Goal: Information Seeking & Learning: Check status

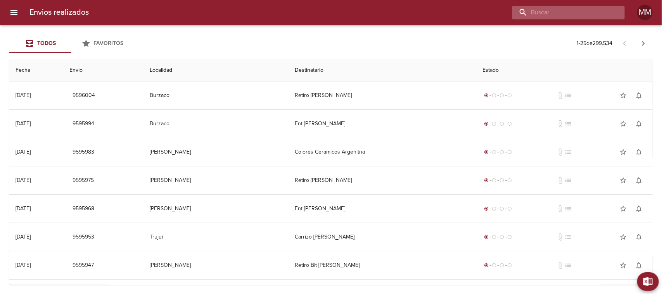
click at [580, 17] on input "buscar" at bounding box center [561, 13] width 99 height 14
paste input "Angeles Salvatico"
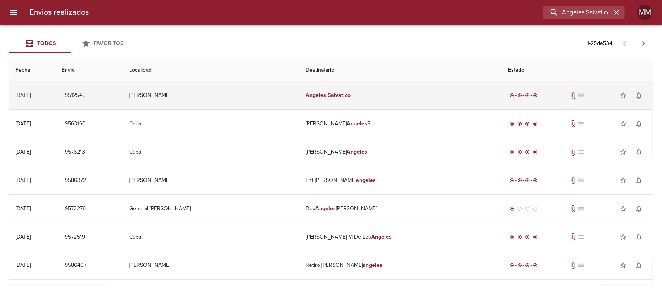
click at [341, 92] on em "Salvatico" at bounding box center [339, 95] width 23 height 7
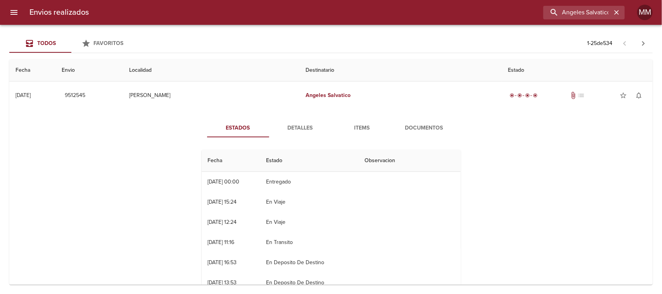
click at [299, 131] on span "Detalles" at bounding box center [300, 128] width 53 height 10
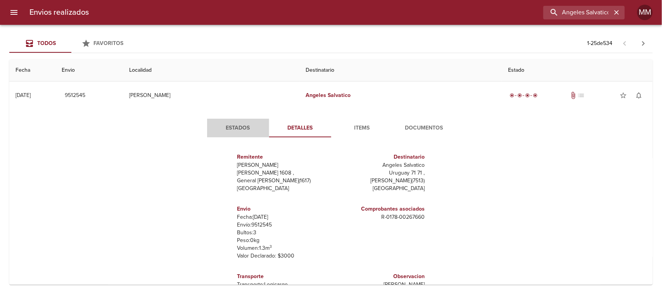
click at [235, 127] on span "Estados" at bounding box center [238, 128] width 53 height 10
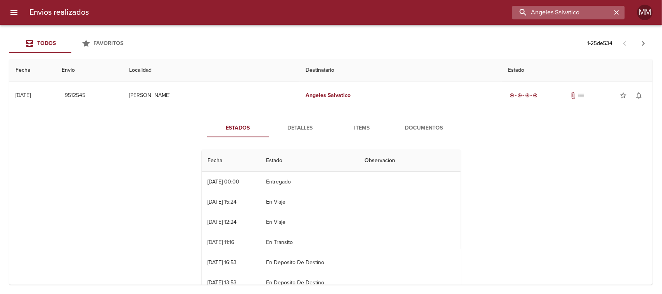
click at [558, 14] on input "Angeles Salvatico" at bounding box center [561, 13] width 99 height 14
paste input "Marcela Alejandra Rodriguez"
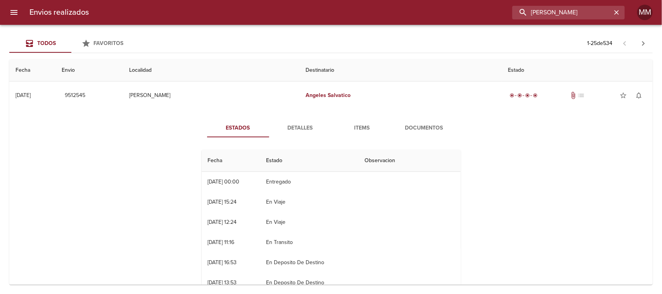
type input "Marcela Alejandra Rodriguez"
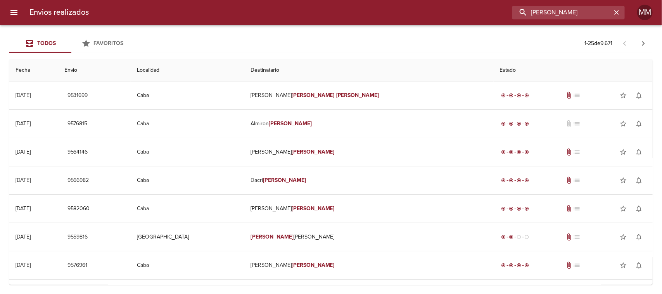
scroll to position [0, 0]
click at [592, 10] on input "Marcela Alejandra Rodriguez" at bounding box center [561, 13] width 99 height 14
click at [591, 10] on input "Marcela Alejandra Rodriguez" at bounding box center [561, 13] width 99 height 14
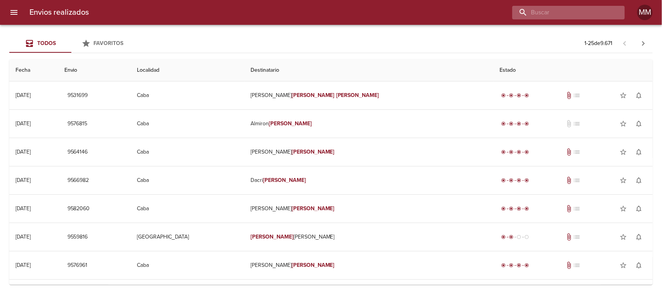
click at [551, 14] on input "buscar" at bounding box center [561, 13] width 99 height 14
paste input "María Alejandra Petrucci"
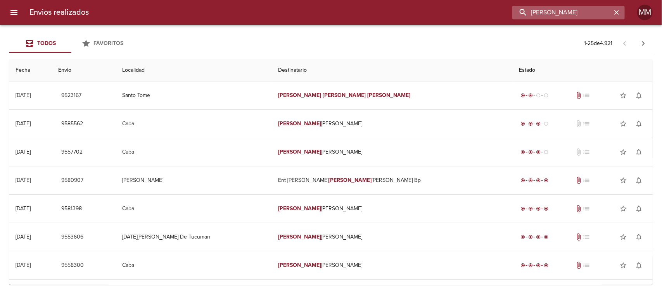
click at [551, 8] on input "María Alejandra Petrucci" at bounding box center [561, 13] width 99 height 14
click at [551, 9] on input "María Alejandra Petrucci" at bounding box center [561, 13] width 99 height 14
paste input "Norma Maldonado"
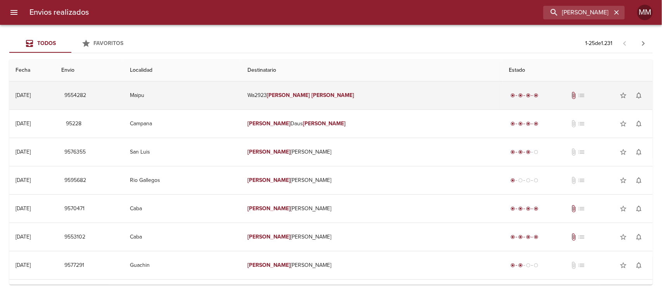
click at [344, 99] on td "Wa2923 Norma Maldonado" at bounding box center [371, 95] width 261 height 28
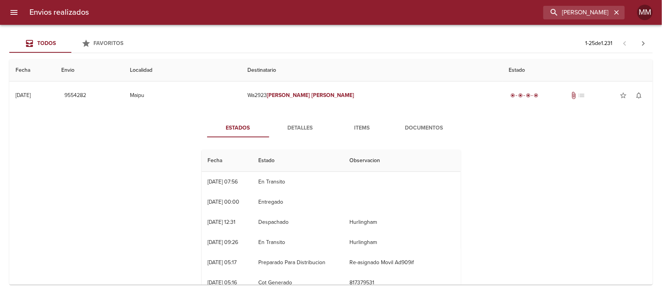
click at [313, 129] on span "Detalles" at bounding box center [300, 128] width 53 height 10
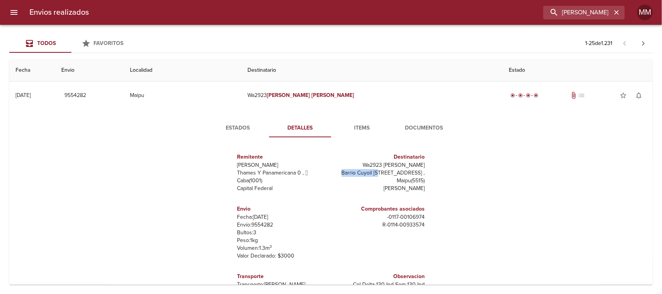
drag, startPoint x: 339, startPoint y: 174, endPoint x: 394, endPoint y: 173, distance: 55.8
click at [391, 173] on p "Barrio Cuyoil Manzana G Casa 21 ," at bounding box center [379, 173] width 91 height 8
click at [584, 15] on input "Norma Maldonado" at bounding box center [561, 13] width 99 height 14
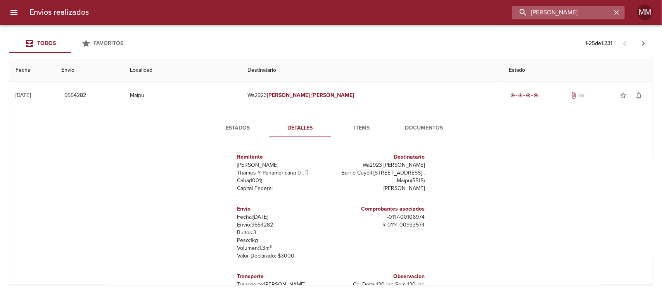
paste input "Gisel Maximiliana Olea"
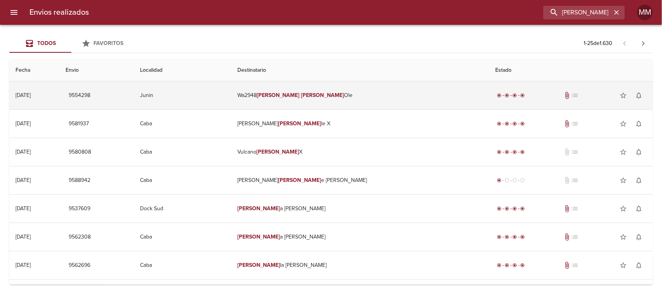
click at [343, 95] on em "Maximiliana" at bounding box center [322, 95] width 43 height 7
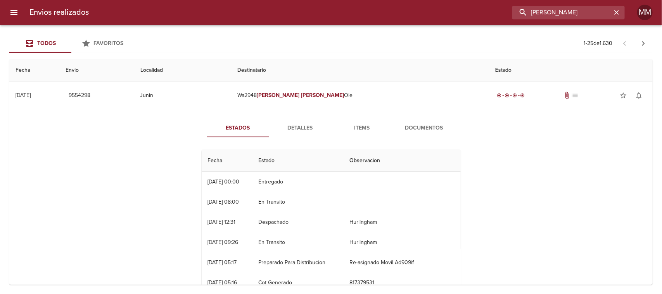
drag, startPoint x: 600, startPoint y: 16, endPoint x: 626, endPoint y: 12, distance: 26.2
click at [626, 12] on div "Envios realizados Gisel Maximiliana Olea MM" at bounding box center [331, 12] width 662 height 25
click at [583, 13] on input "Gisel Maximiliana Olea" at bounding box center [561, 13] width 99 height 14
click at [294, 126] on span "Detalles" at bounding box center [300, 128] width 53 height 10
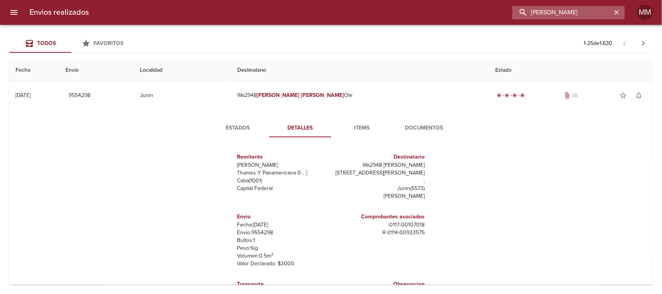
click at [573, 18] on input "Gisel Maximiliana Olea" at bounding box center [561, 13] width 99 height 14
paste input "María Elina Melo"
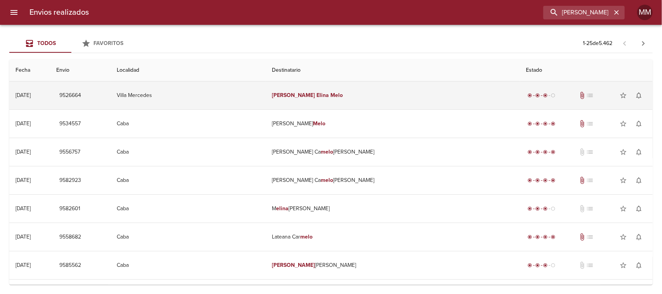
click at [327, 86] on td "María Elina Melo" at bounding box center [393, 95] width 254 height 28
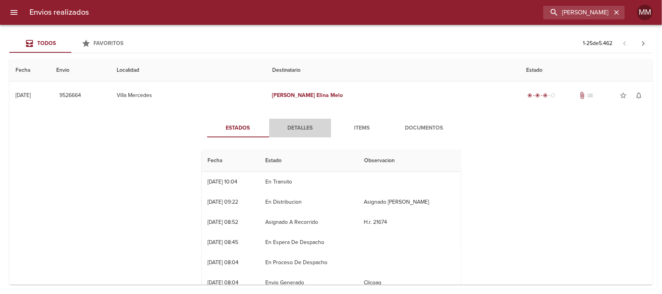
click at [284, 127] on span "Detalles" at bounding box center [300, 128] width 53 height 10
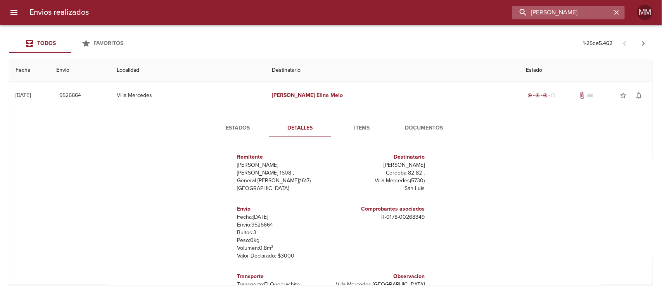
click at [573, 13] on input "María Elina Melo" at bounding box center [561, 13] width 99 height 14
paste input "Jorge Carlos Macinsky"
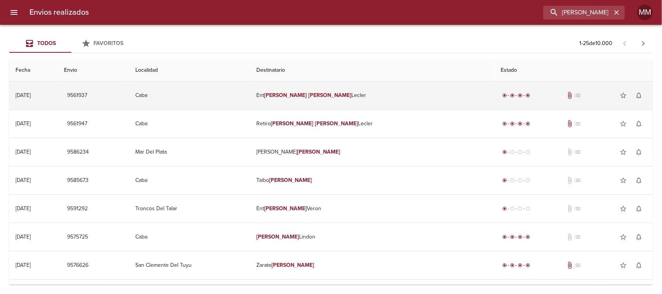
click at [377, 95] on td "Ent Jorge Carlos Lecler" at bounding box center [372, 95] width 244 height 28
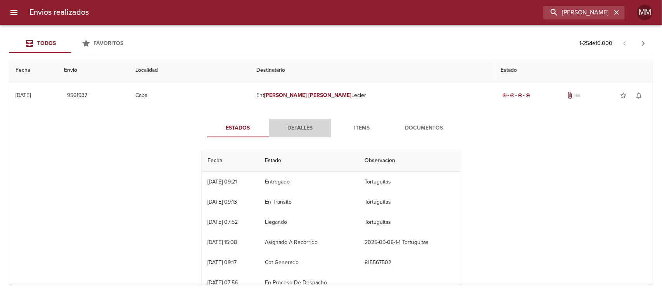
click at [284, 130] on span "Detalles" at bounding box center [300, 128] width 53 height 10
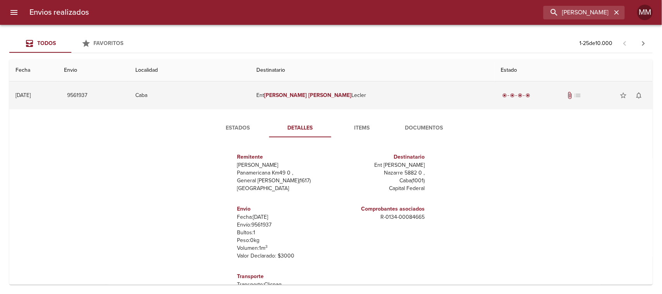
click at [250, 109] on td "Caba" at bounding box center [189, 95] width 121 height 28
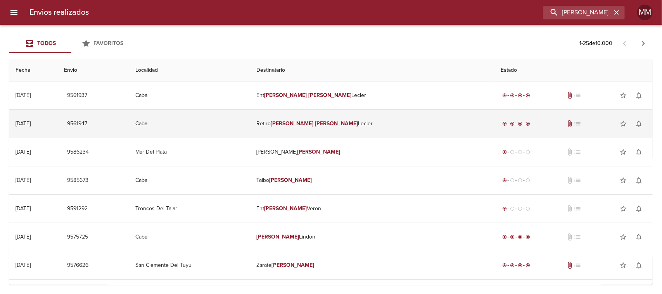
click at [314, 126] on em "[PERSON_NAME]" at bounding box center [292, 123] width 43 height 7
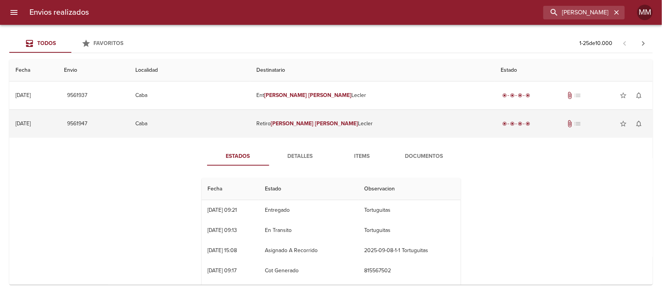
click at [314, 125] on em "[PERSON_NAME]" at bounding box center [292, 123] width 43 height 7
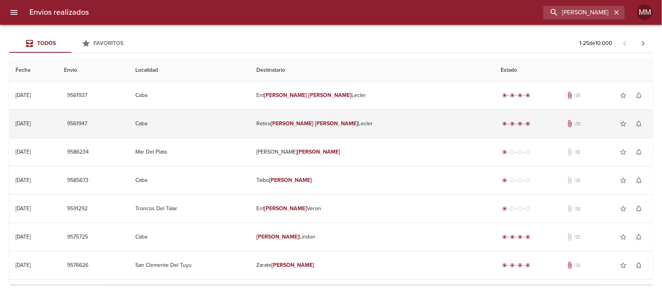
click at [346, 119] on td "Retiro Jorge Carlos Lecler" at bounding box center [372, 124] width 244 height 28
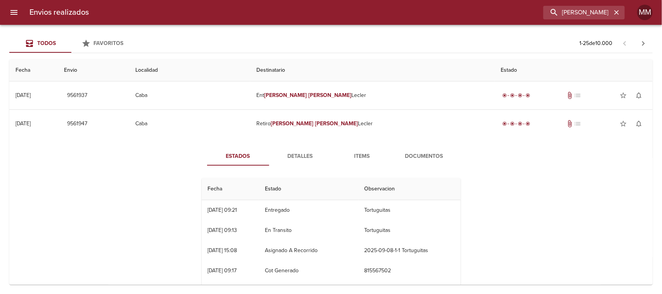
click at [311, 152] on span "Detalles" at bounding box center [300, 157] width 53 height 10
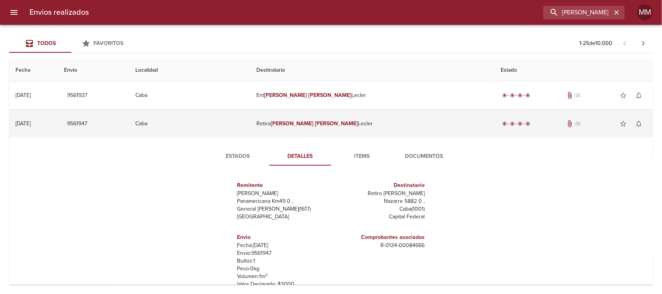
click at [314, 123] on em "[PERSON_NAME]" at bounding box center [292, 123] width 43 height 7
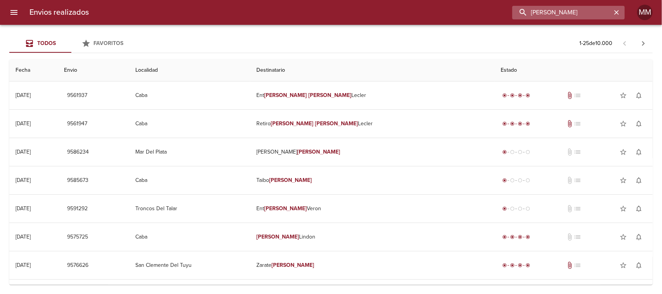
click at [569, 12] on input "Jorge Carlos Macinsky" at bounding box center [561, 13] width 99 height 14
paste input "Ana Paula Miranda"
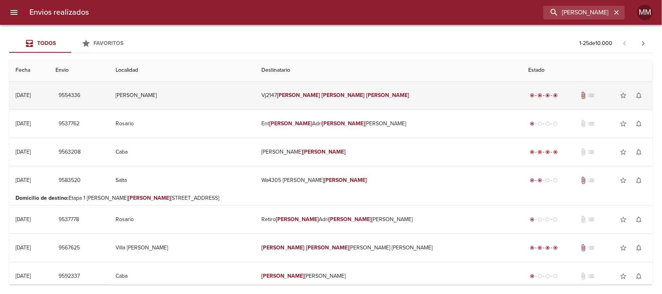
click at [352, 95] on em "Paula" at bounding box center [342, 95] width 43 height 7
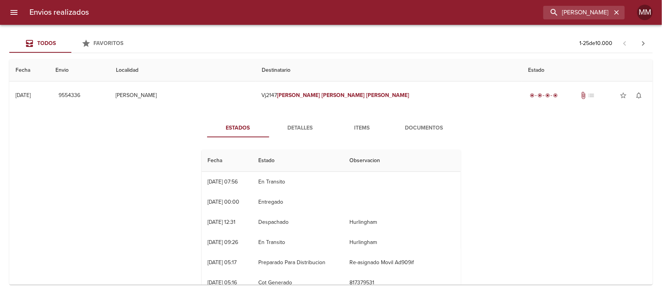
click at [299, 127] on span "Detalles" at bounding box center [300, 128] width 53 height 10
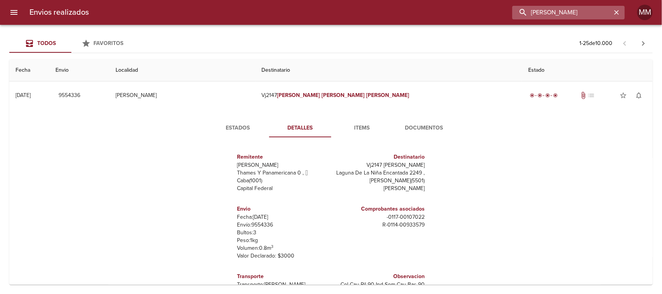
click at [563, 12] on input "Ana Paula Miranda" at bounding box center [561, 13] width 99 height 14
paste input "María Sabrina Beatriz Bathich"
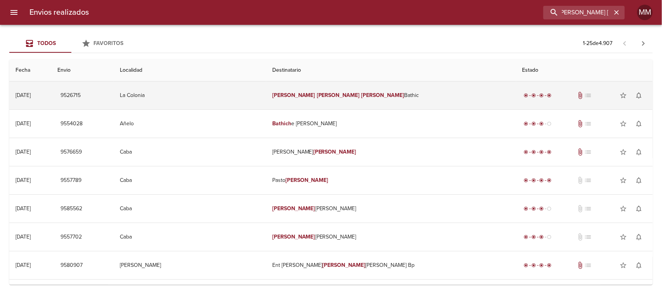
click at [361, 90] on td "María Sabrina Beatriz Bathic" at bounding box center [391, 95] width 250 height 28
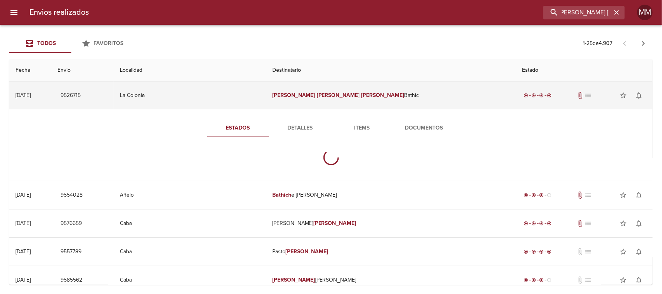
scroll to position [0, 0]
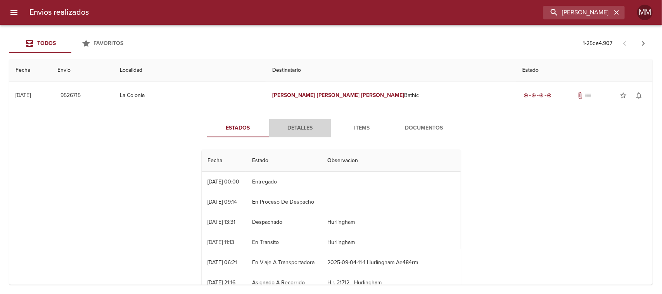
click at [297, 132] on span "Detalles" at bounding box center [300, 128] width 53 height 10
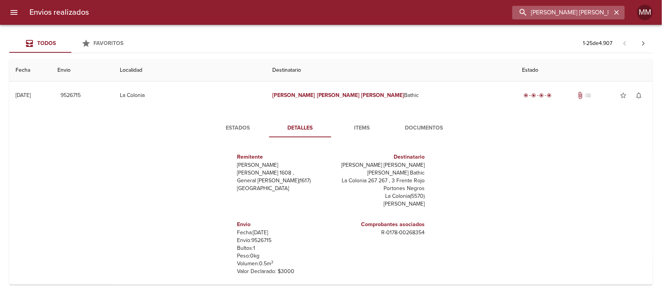
click at [582, 14] on input "María Sabrina Beatriz Bathich" at bounding box center [561, 13] width 99 height 14
paste input "Guillermo Rodriguez"
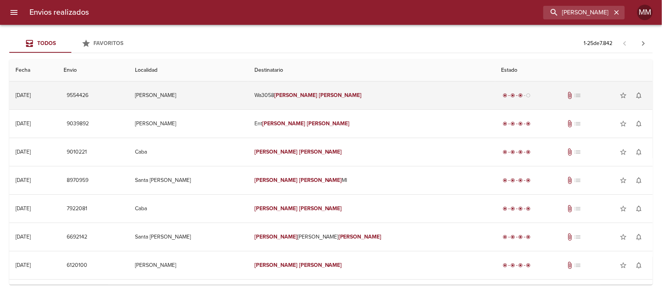
click at [354, 98] on em "[PERSON_NAME]" at bounding box center [340, 95] width 43 height 7
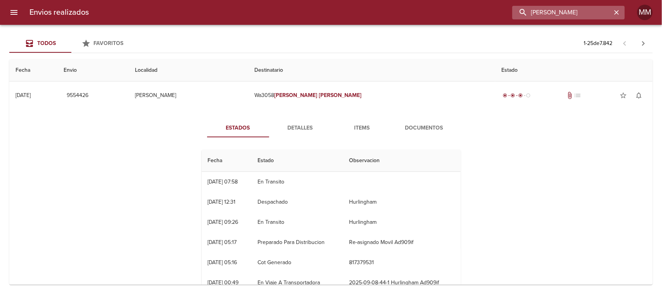
click at [565, 6] on input "Guillermo Rodriguez" at bounding box center [561, 13] width 99 height 14
paste input "Fabrizio Musso"
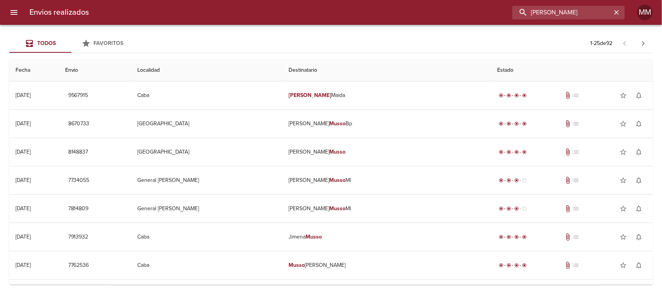
drag, startPoint x: 577, startPoint y: 12, endPoint x: 456, endPoint y: 36, distance: 123.8
click at [456, 0] on div "Envios realizados Fabrizio Musso MM Todos Favoritos 1 - 25 de 92 Fecha Envio Lo…" at bounding box center [331, 0] width 662 height 0
paste input "Marcelo Javier Alvez De Mell"
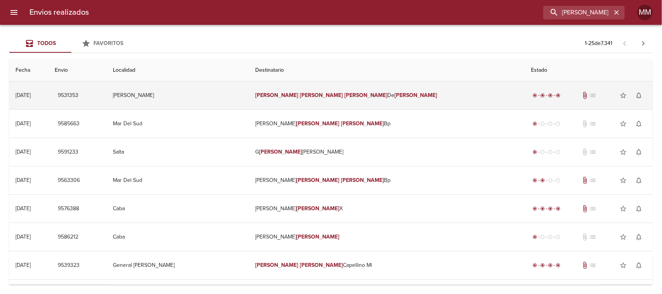
click at [320, 104] on td "Marcelo Javier Alvez De Mello" at bounding box center [387, 95] width 276 height 28
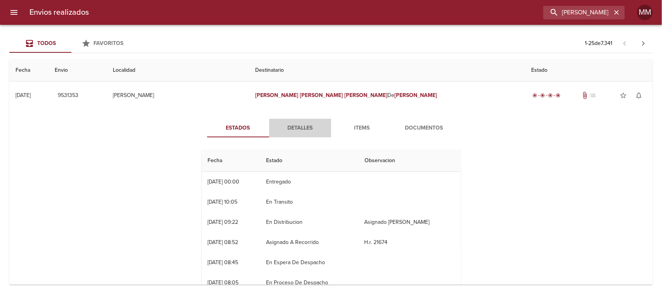
click at [288, 127] on span "Detalles" at bounding box center [300, 128] width 53 height 10
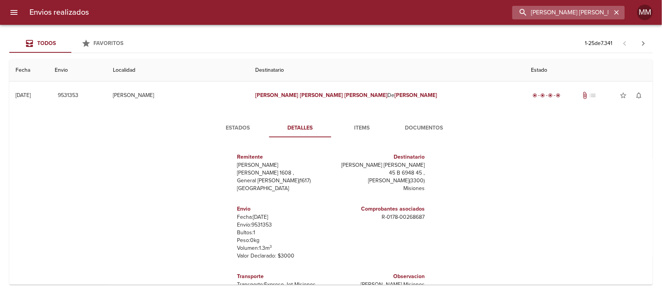
click at [588, 7] on input "Marcelo Javier Alvez De Mello" at bounding box center [561, 13] width 99 height 14
click at [586, 10] on input "Marcelo Javier Alvez De Mello" at bounding box center [561, 13] width 99 height 14
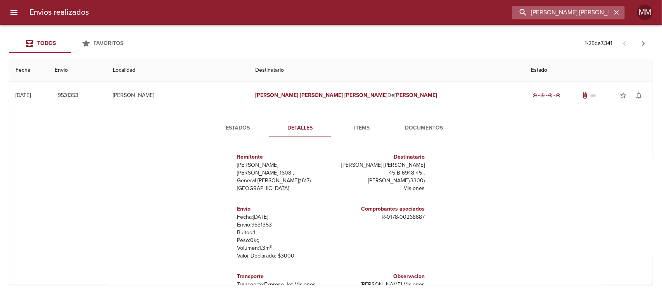
paste input "Alejandro Russ"
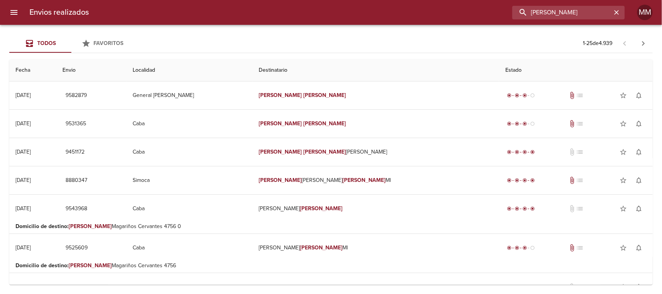
drag, startPoint x: 588, startPoint y: 11, endPoint x: 472, endPoint y: 10, distance: 115.2
click at [475, 11] on div "Alejandro Russo" at bounding box center [360, 13] width 530 height 14
paste input "riel Alejandro Ayala"
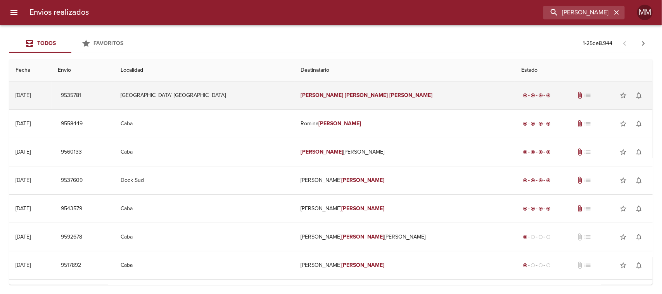
click at [342, 98] on td "Ariel Alejandro Ayala" at bounding box center [404, 95] width 221 height 28
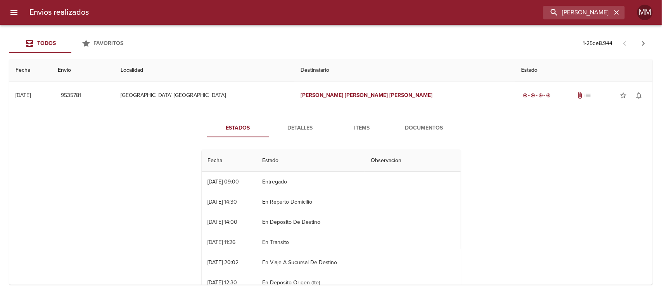
click at [291, 131] on span "Detalles" at bounding box center [300, 128] width 53 height 10
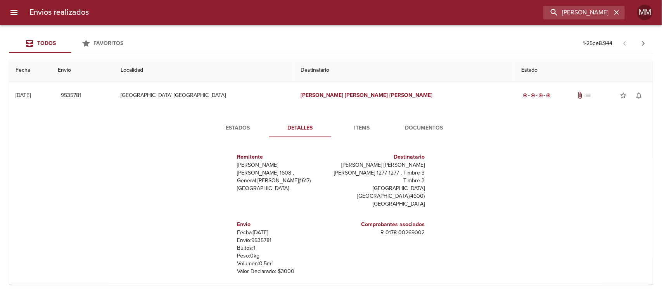
click at [241, 127] on span "Estados" at bounding box center [238, 128] width 53 height 10
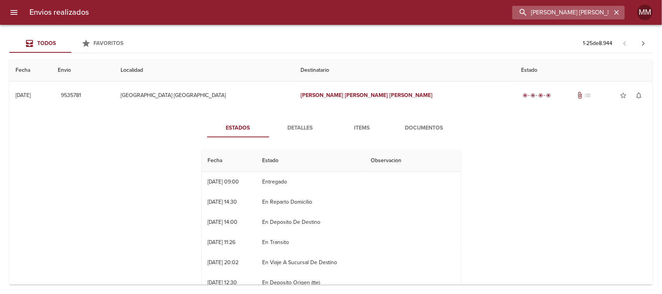
click at [600, 14] on input "Ariel Alejandro Ayala" at bounding box center [561, 13] width 99 height 14
paste input "Julio César Pizarro"
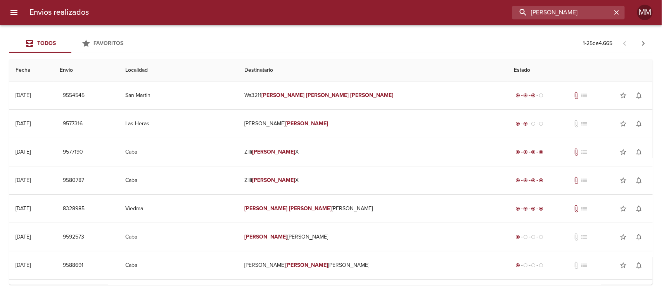
drag, startPoint x: 600, startPoint y: 16, endPoint x: 379, endPoint y: 9, distance: 220.4
click at [388, 10] on div "Julio César Pizarro" at bounding box center [360, 13] width 530 height 14
paste input "Marin Gaston"
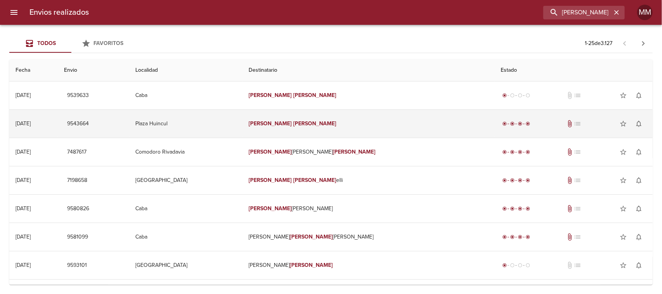
click at [292, 120] on em "Marin" at bounding box center [270, 123] width 43 height 7
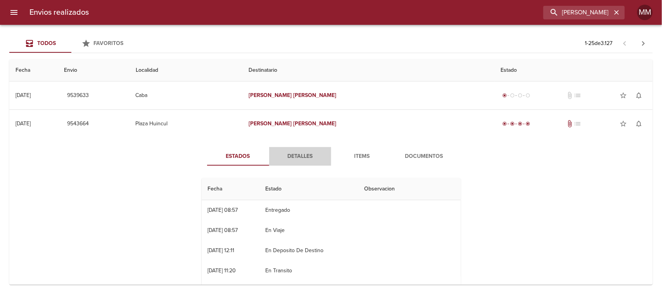
click at [297, 156] on span "Detalles" at bounding box center [300, 157] width 53 height 10
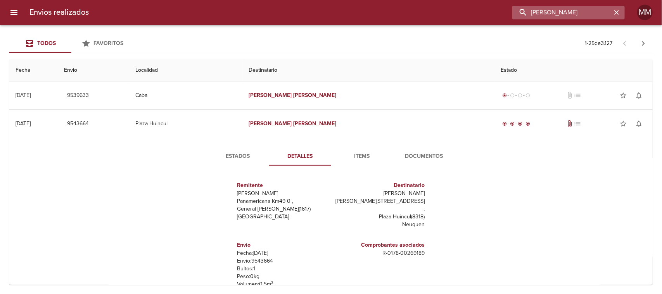
drag, startPoint x: 607, startPoint y: 16, endPoint x: 524, endPoint y: 16, distance: 83.4
click at [524, 16] on input "Marin Gaston" at bounding box center [561, 13] width 99 height 14
paste input "Roberto Javier Vargas"
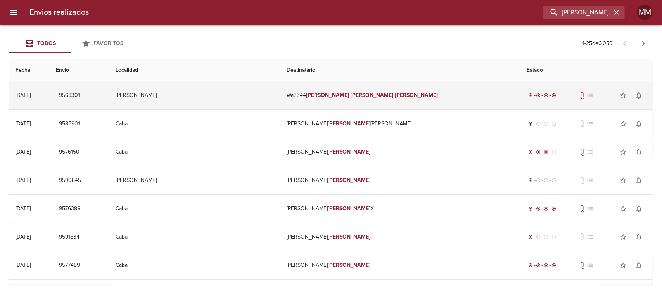
click at [351, 101] on td "Wa3344 Roberto Javier Vargas" at bounding box center [400, 95] width 240 height 28
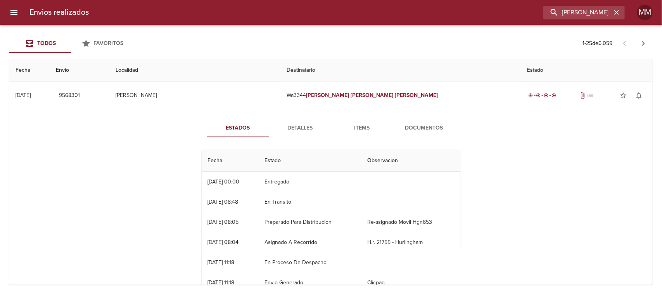
click at [283, 127] on span "Detalles" at bounding box center [300, 128] width 53 height 10
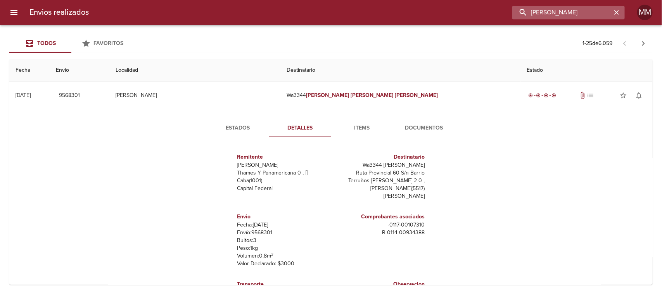
click at [587, 9] on input "Roberto Javier Vargas" at bounding box center [561, 13] width 99 height 14
paste input "Leticia Belen Nuñez Jofre"
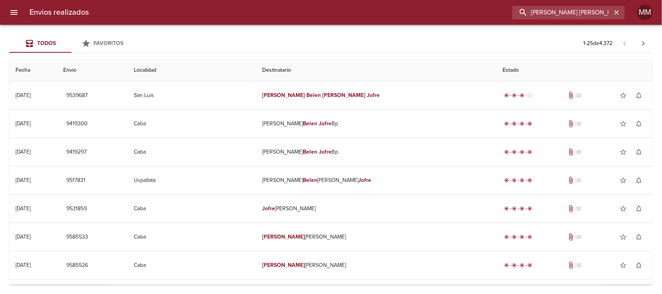
drag, startPoint x: 603, startPoint y: 12, endPoint x: 511, endPoint y: 18, distance: 92.8
click at [517, 20] on div "Envios realizados Leticia Belen Nuñez Jofre MM" at bounding box center [331, 12] width 662 height 25
paste input "Edith Esperanza"
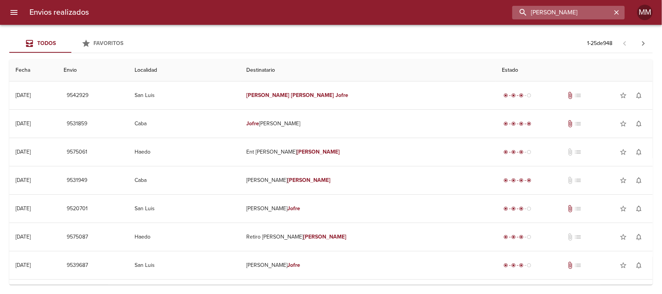
drag, startPoint x: 594, startPoint y: 12, endPoint x: 526, endPoint y: 19, distance: 68.2
click at [526, 20] on div "Envios realizados Edith Esperanza Jofre MM" at bounding box center [331, 12] width 662 height 25
paste input "Pablo Zoff"
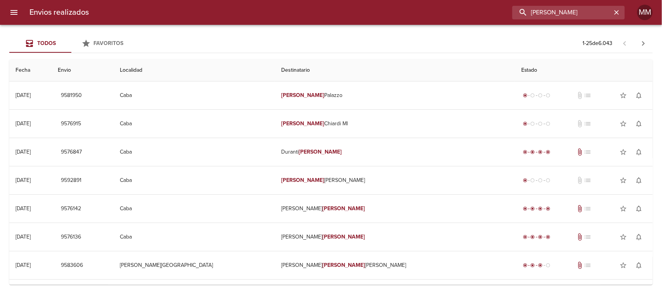
drag, startPoint x: 565, startPoint y: 10, endPoint x: 440, endPoint y: 10, distance: 124.9
click at [441, 10] on div "Pablo Zoff" at bounding box center [360, 13] width 530 height 14
paste input "Nazareno Brajus"
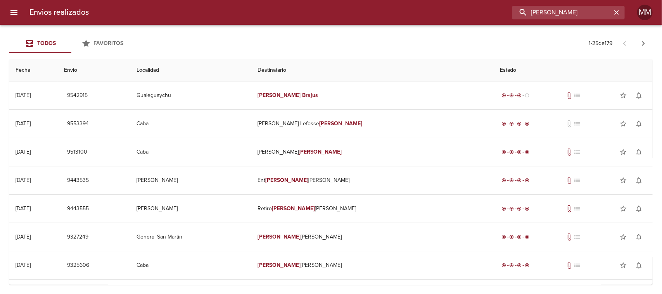
drag, startPoint x: 581, startPoint y: 10, endPoint x: 490, endPoint y: 17, distance: 91.0
click at [492, 16] on div "Nazareno Brajus" at bounding box center [360, 13] width 530 height 14
paste input "Emmanuel Angel Perez"
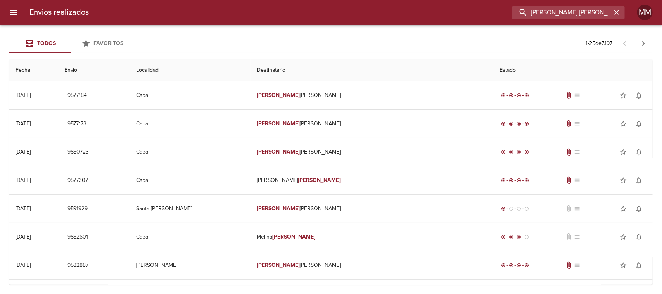
drag, startPoint x: 596, startPoint y: 12, endPoint x: 467, endPoint y: 12, distance: 129.9
click at [467, 12] on div "Emmanuel Angel Perez" at bounding box center [360, 13] width 530 height 14
paste input "Teresita Andrea Santa Cru"
type input "[PERSON_NAME] Santa [PERSON_NAME]"
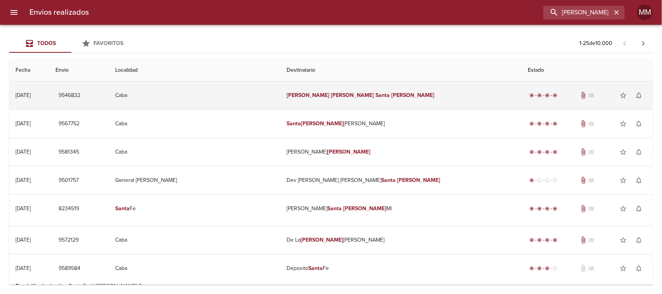
click at [342, 95] on td "Teresita Andrea Santa Cruz" at bounding box center [401, 95] width 242 height 28
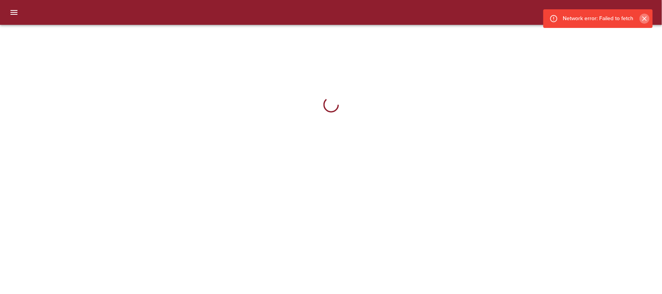
click at [644, 19] on icon "Cerrar" at bounding box center [644, 18] width 5 height 5
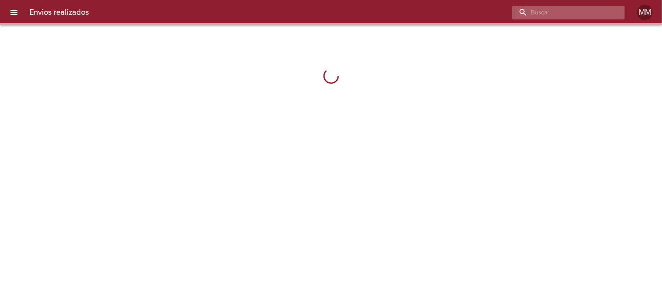
click at [582, 13] on input "buscar" at bounding box center [561, 13] width 99 height 14
paste input "[PERSON_NAME] Santa [PERSON_NAME]"
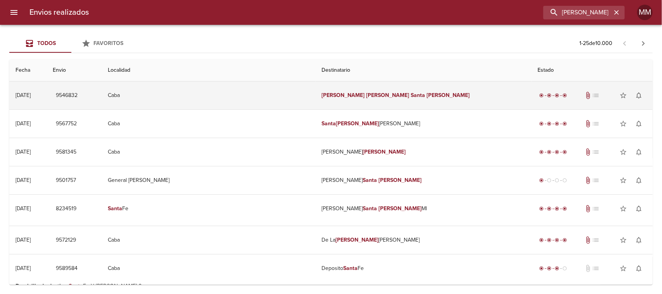
click at [411, 97] on em "Santa" at bounding box center [418, 95] width 14 height 7
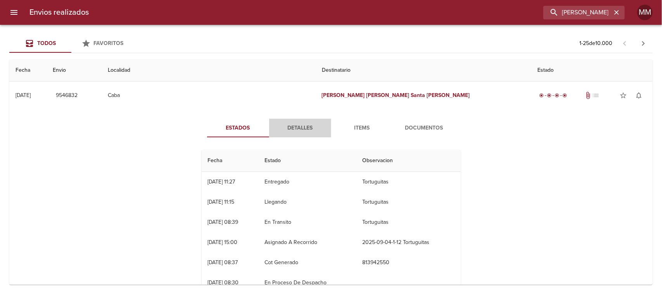
click at [309, 126] on span "Detalles" at bounding box center [300, 128] width 53 height 10
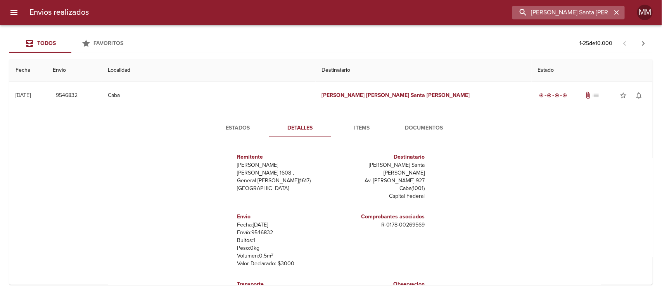
click at [559, 12] on input "[PERSON_NAME] Santa [PERSON_NAME]" at bounding box center [561, 13] width 99 height 14
click at [575, 12] on input "[PERSON_NAME] Santa [PERSON_NAME]" at bounding box center [561, 13] width 99 height 14
paste input "[PERSON_NAME]"
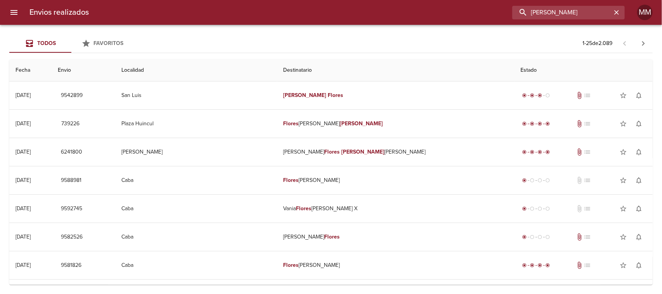
drag, startPoint x: 572, startPoint y: 9, endPoint x: 442, endPoint y: 16, distance: 130.1
click at [444, 16] on div "[PERSON_NAME]" at bounding box center [360, 13] width 530 height 14
paste input "[PERSON_NAME]"
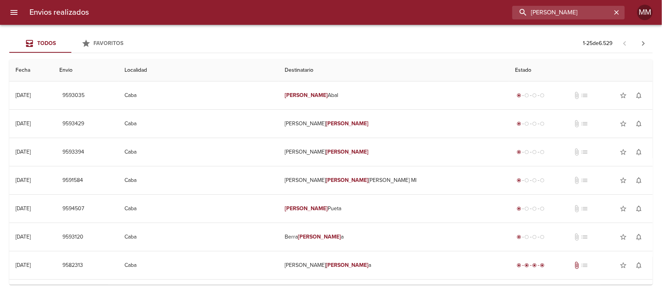
drag, startPoint x: 601, startPoint y: 13, endPoint x: 506, endPoint y: 13, distance: 95.4
click at [507, 13] on div "[PERSON_NAME]" at bounding box center [360, 13] width 530 height 14
paste input "[PERSON_NAME]"
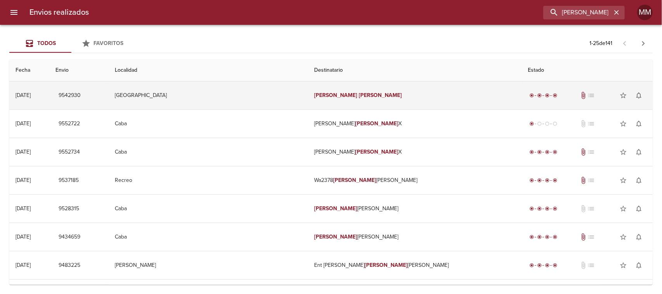
click at [359, 95] on em "[PERSON_NAME]" at bounding box center [380, 95] width 43 height 7
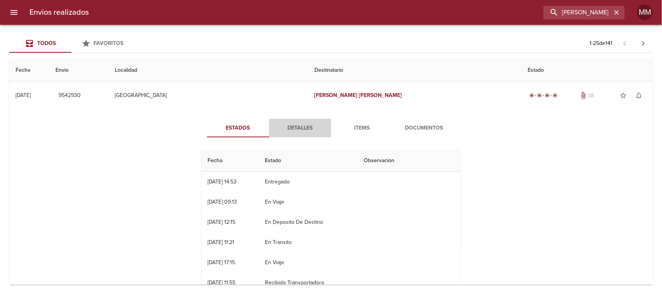
click at [299, 126] on span "Detalles" at bounding box center [300, 128] width 53 height 10
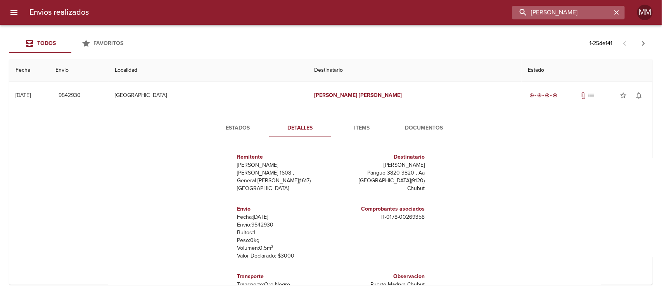
click at [601, 12] on input "[PERSON_NAME]" at bounding box center [561, 13] width 99 height 14
drag, startPoint x: 597, startPoint y: 11, endPoint x: 472, endPoint y: 12, distance: 125.3
click at [472, 12] on div "[PERSON_NAME]" at bounding box center [360, 13] width 530 height 14
paste input "[PERSON_NAME]"
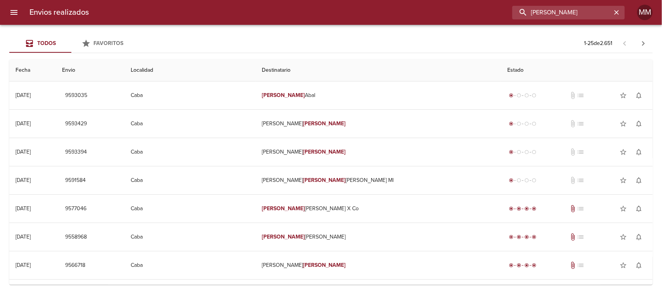
drag, startPoint x: 597, startPoint y: 9, endPoint x: 476, endPoint y: 15, distance: 121.1
click at [462, 12] on div "[PERSON_NAME]" at bounding box center [360, 13] width 530 height 14
paste input "[PERSON_NAME]"
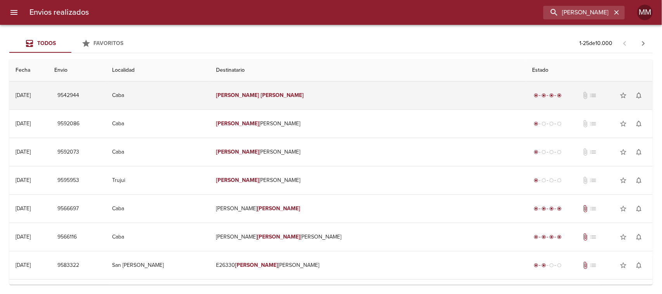
click at [259, 96] on em "[PERSON_NAME]" at bounding box center [237, 95] width 43 height 7
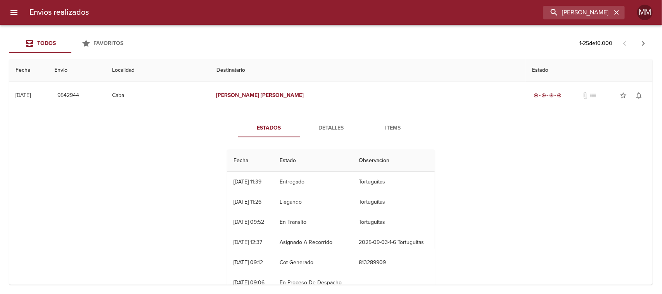
click at [344, 124] on span "Detalles" at bounding box center [331, 128] width 53 height 10
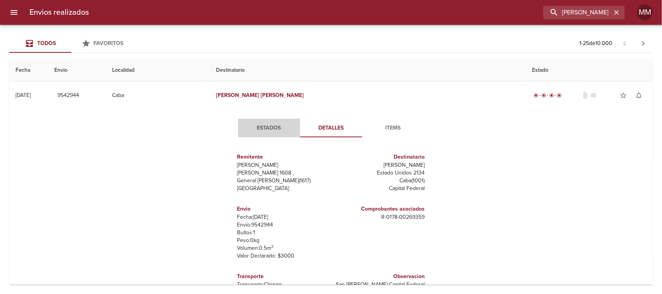
click at [279, 130] on span "Estados" at bounding box center [269, 128] width 53 height 10
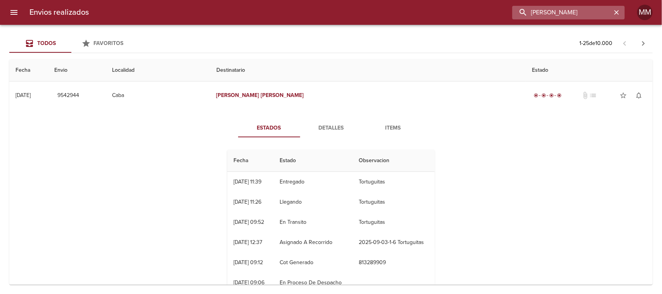
click at [596, 16] on input "[PERSON_NAME]" at bounding box center [561, 13] width 99 height 14
click at [595, 16] on input "[PERSON_NAME]" at bounding box center [561, 13] width 99 height 14
paste input "[PERSON_NAME]"
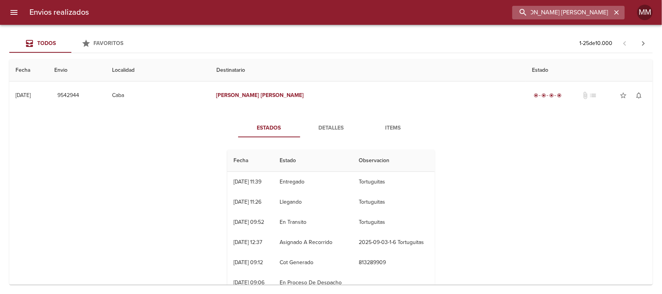
click at [577, 9] on input "[PERSON_NAME] [PERSON_NAME]" at bounding box center [561, 13] width 99 height 14
click at [576, 9] on input "[PERSON_NAME] [PERSON_NAME]" at bounding box center [561, 13] width 99 height 14
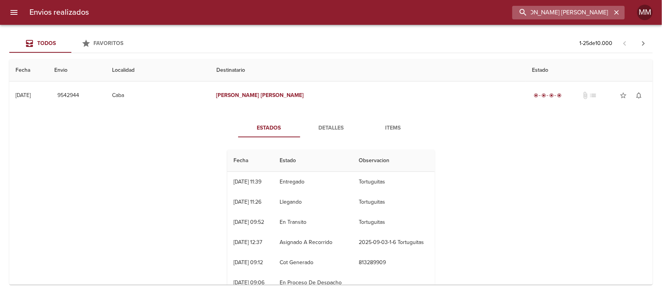
click at [576, 9] on input "[PERSON_NAME] [PERSON_NAME]" at bounding box center [561, 13] width 99 height 14
paste input "buscar"
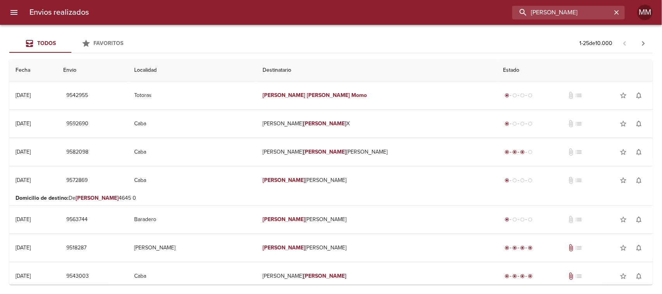
drag, startPoint x: 589, startPoint y: 14, endPoint x: 493, endPoint y: 15, distance: 95.8
click at [493, 15] on div "[PERSON_NAME]" at bounding box center [360, 13] width 530 height 14
paste input "cos Ronda"
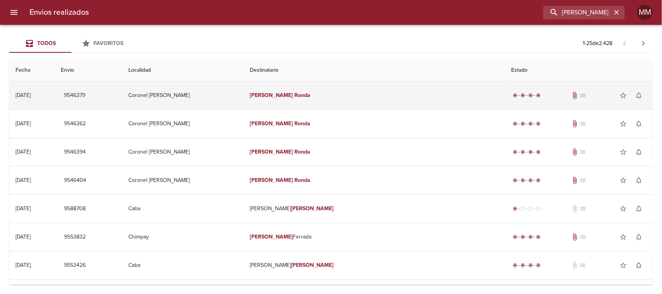
click at [320, 100] on td "[PERSON_NAME]" at bounding box center [374, 95] width 261 height 28
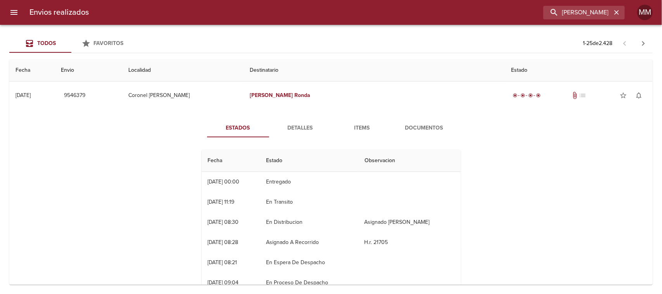
click at [303, 129] on span "Detalles" at bounding box center [300, 128] width 53 height 10
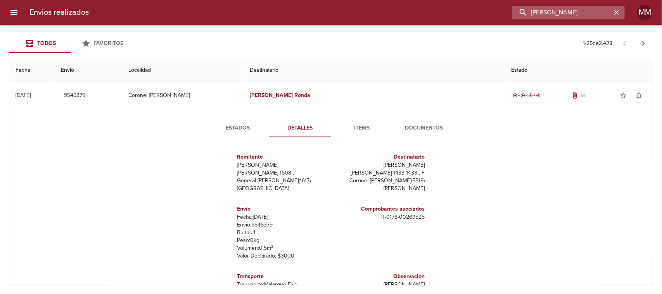
click at [589, 12] on input "[PERSON_NAME]" at bounding box center [561, 13] width 99 height 14
paste input "ia [PERSON_NAME]"
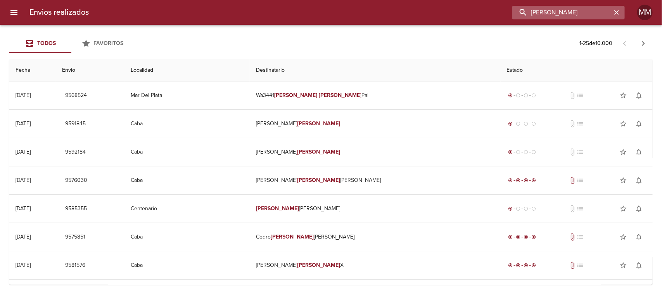
click at [580, 17] on input "[PERSON_NAME]" at bounding box center [561, 13] width 99 height 14
paste input "cos Ronda"
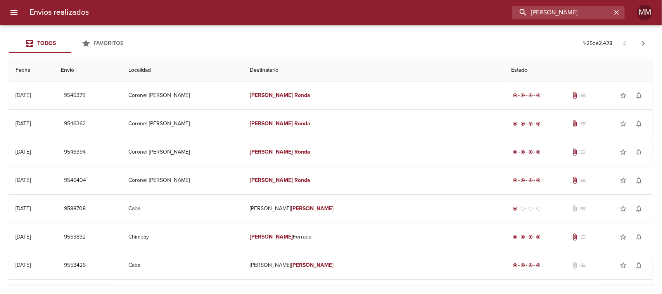
drag, startPoint x: 503, startPoint y: 16, endPoint x: 462, endPoint y: 16, distance: 40.7
click at [462, 16] on div "[PERSON_NAME]" at bounding box center [360, 13] width 530 height 14
paste input "[PERSON_NAME]"
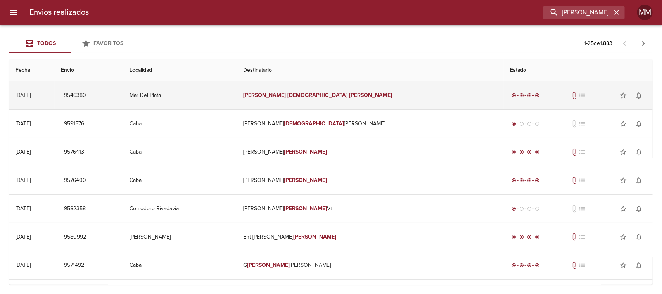
click at [326, 96] on em "[DEMOGRAPHIC_DATA]" at bounding box center [318, 95] width 60 height 7
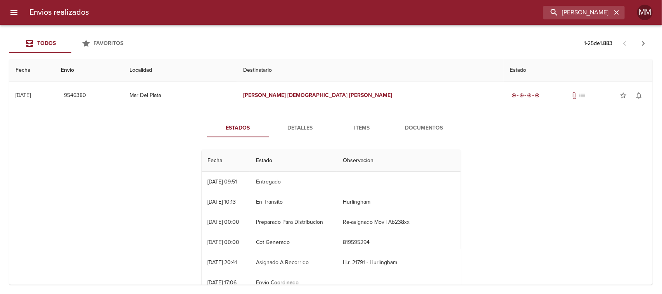
click at [299, 123] on span "Detalles" at bounding box center [300, 128] width 53 height 10
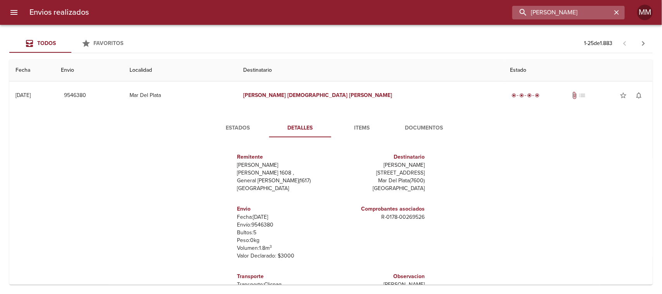
click at [595, 14] on input "[PERSON_NAME]" at bounding box center [561, 13] width 99 height 14
click at [592, 15] on input "[PERSON_NAME]" at bounding box center [561, 13] width 99 height 14
paste input "[PERSON_NAME]"
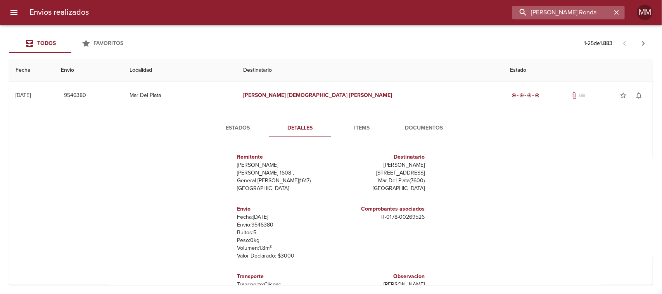
click at [586, 16] on input "[PERSON_NAME] Ronda" at bounding box center [561, 13] width 99 height 14
paste input "buscar"
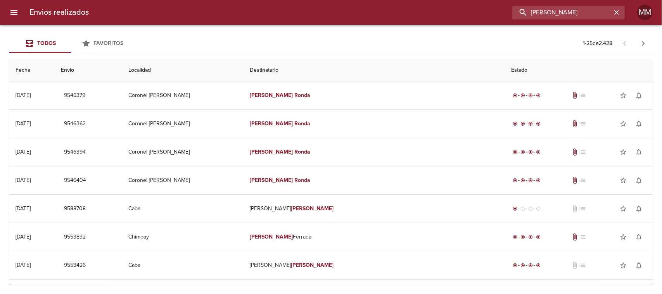
drag, startPoint x: 592, startPoint y: 10, endPoint x: 505, endPoint y: 15, distance: 86.6
click at [506, 15] on div "[PERSON_NAME]" at bounding box center [360, 13] width 530 height 14
paste input "[PERSON_NAME]"
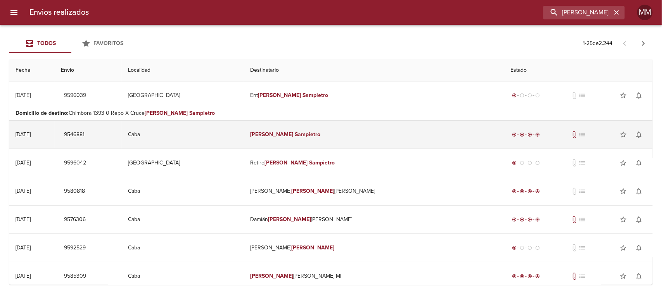
click at [364, 135] on td "[PERSON_NAME]" at bounding box center [374, 135] width 260 height 28
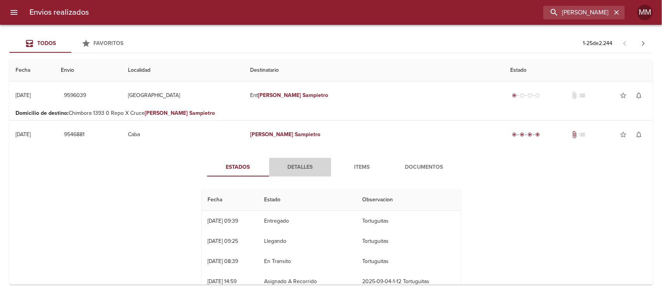
click at [285, 169] on span "Detalles" at bounding box center [300, 167] width 53 height 10
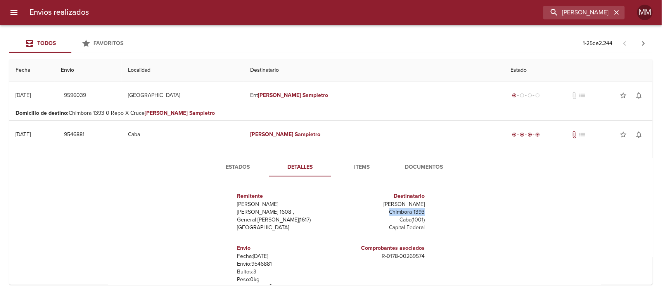
drag, startPoint x: 378, startPoint y: 211, endPoint x: 430, endPoint y: 212, distance: 52.4
click at [430, 212] on div "Remitente [PERSON_NAME] [PERSON_NAME] 1608 , General [PERSON_NAME] ( 1617 ) [GE…" at bounding box center [331, 260] width 265 height 155
click at [607, 17] on input "[PERSON_NAME]" at bounding box center [561, 13] width 99 height 14
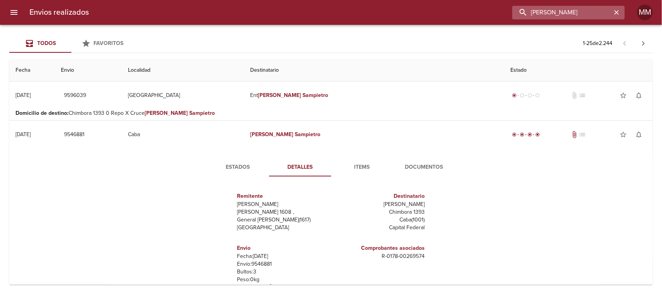
paste input "[PERSON_NAME]"
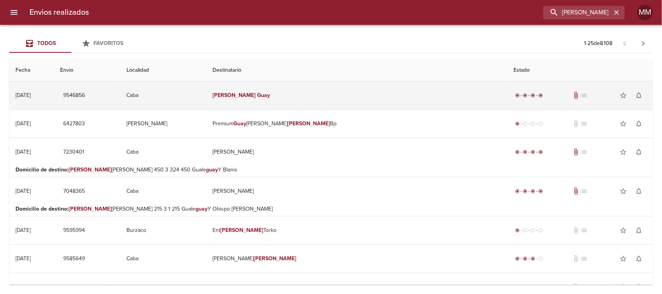
click at [325, 97] on td "[PERSON_NAME]" at bounding box center [356, 95] width 301 height 28
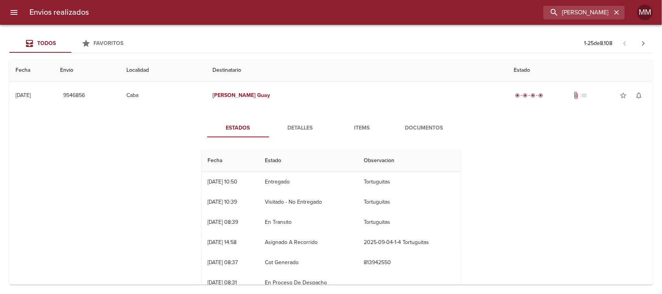
click at [301, 131] on span "Detalles" at bounding box center [300, 128] width 53 height 10
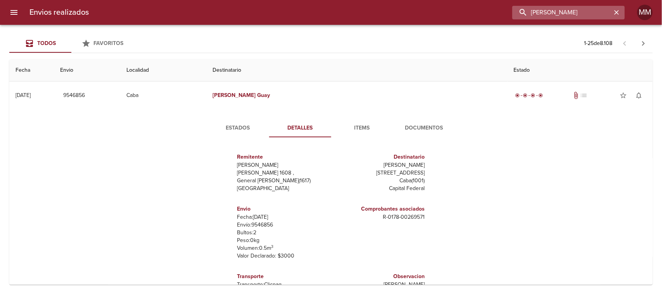
click at [591, 14] on input "[PERSON_NAME]" at bounding box center [561, 13] width 99 height 14
paste input "[PERSON_NAME]"
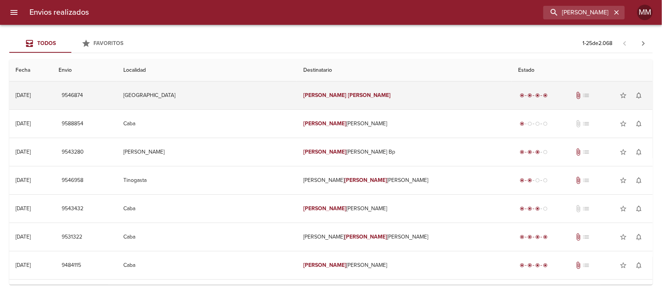
click at [341, 101] on td "[PERSON_NAME]" at bounding box center [404, 95] width 215 height 28
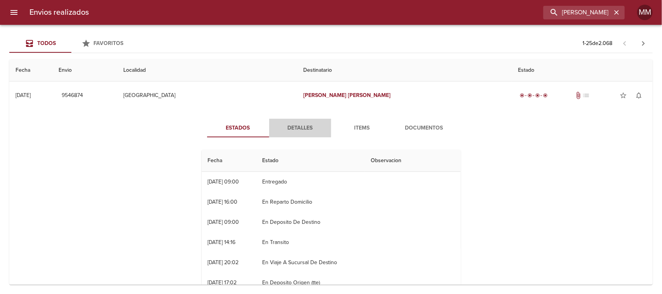
click at [299, 125] on span "Detalles" at bounding box center [300, 128] width 53 height 10
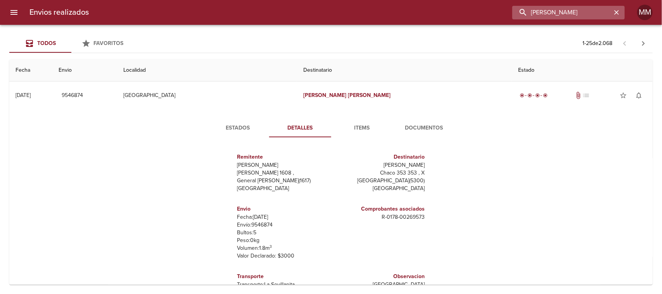
click at [603, 11] on input "[PERSON_NAME]" at bounding box center [561, 13] width 99 height 14
paste input "[PERSON_NAME]"
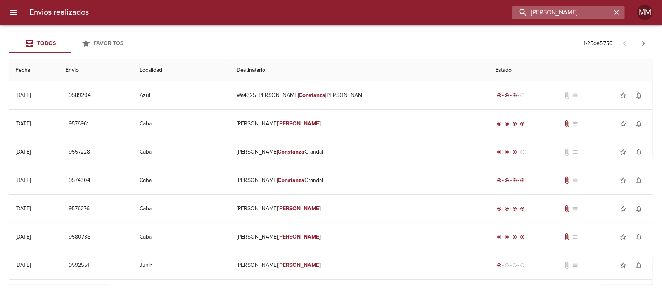
click at [571, 18] on input "[PERSON_NAME]" at bounding box center [561, 13] width 99 height 14
paste input "[PERSON_NAME]"
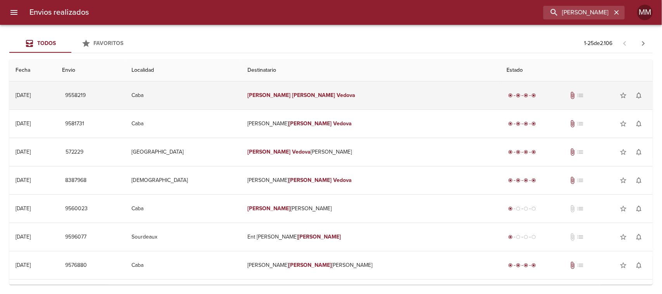
click at [299, 96] on em "[PERSON_NAME]" at bounding box center [313, 95] width 43 height 7
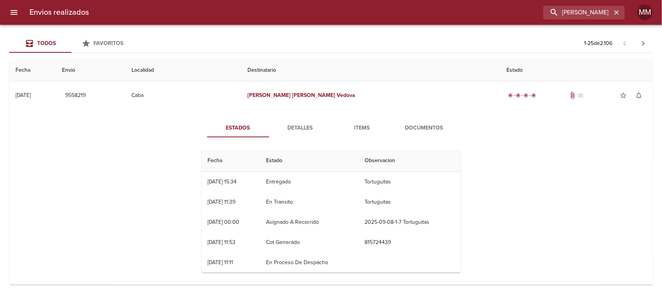
click at [296, 126] on span "Detalles" at bounding box center [300, 128] width 53 height 10
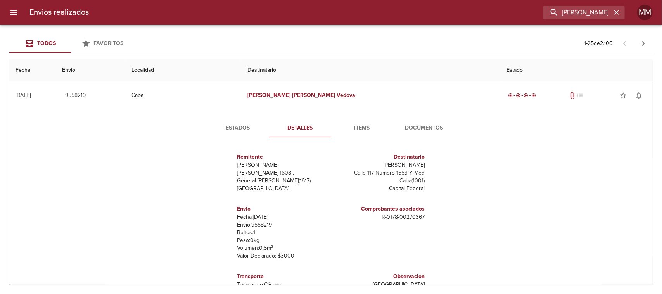
drag, startPoint x: 349, startPoint y: 171, endPoint x: 430, endPoint y: 167, distance: 81.2
click at [430, 167] on div "Remitente Wamaro Tortuguitas Raul [STREET_ADDRESS][PERSON_NAME] Destinatario Ro…" at bounding box center [331, 220] width 265 height 155
click at [561, 16] on input "[PERSON_NAME]" at bounding box center [561, 13] width 99 height 14
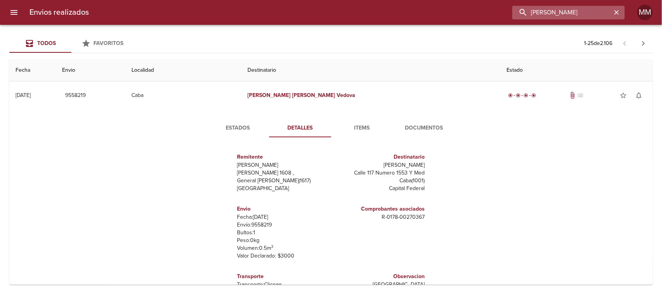
paste input "[PERSON_NAME]"
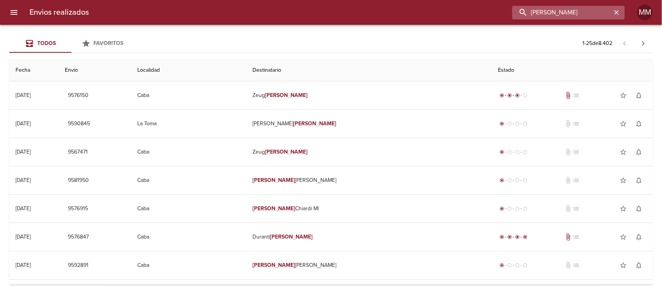
click at [549, 14] on input "[PERSON_NAME]" at bounding box center [561, 13] width 99 height 14
paste input "[PERSON_NAME]"
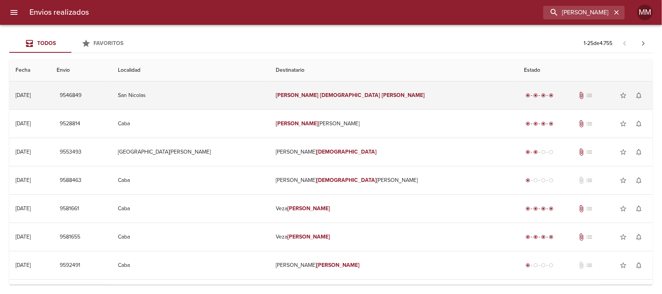
click at [382, 96] on em "[PERSON_NAME]" at bounding box center [403, 95] width 43 height 7
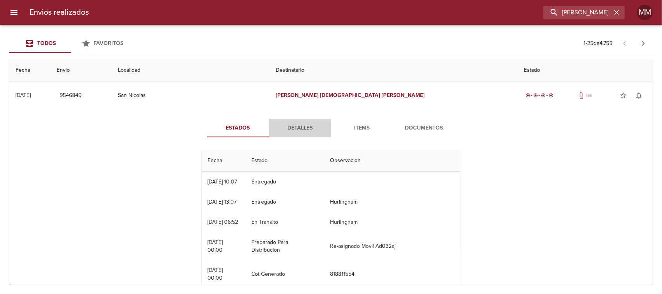
click at [293, 128] on span "Detalles" at bounding box center [300, 128] width 53 height 10
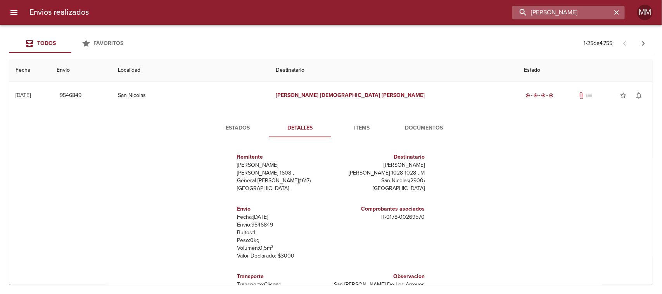
click at [591, 12] on input "[PERSON_NAME]" at bounding box center [561, 13] width 99 height 14
paste input "[PERSON_NAME]"
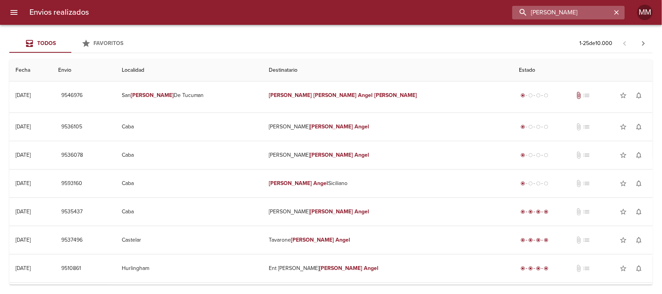
click at [578, 16] on input "[PERSON_NAME]" at bounding box center [561, 13] width 99 height 14
click at [577, 16] on input "[PERSON_NAME]" at bounding box center [561, 13] width 99 height 14
paste input "[PERSON_NAME]"
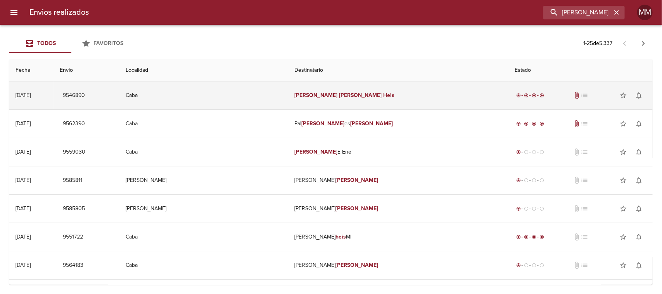
click at [344, 97] on em "[PERSON_NAME]" at bounding box center [360, 95] width 43 height 7
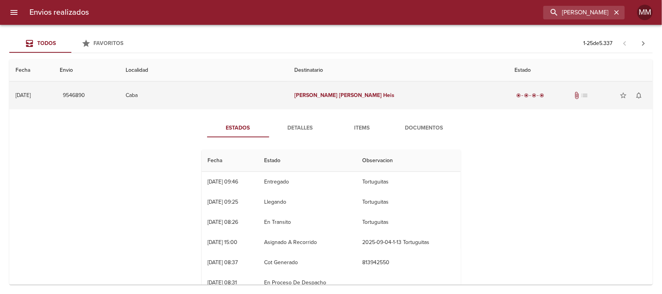
click at [325, 94] on em "[PERSON_NAME]" at bounding box center [315, 95] width 43 height 7
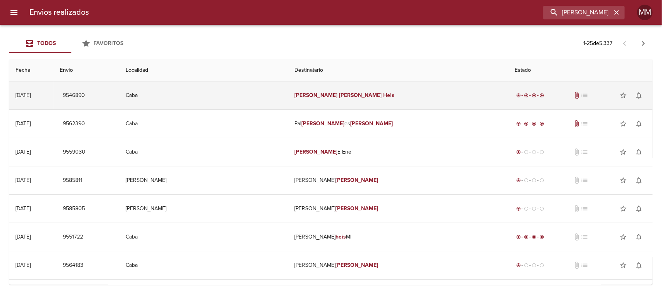
click at [328, 92] on em "[PERSON_NAME]" at bounding box center [315, 95] width 43 height 7
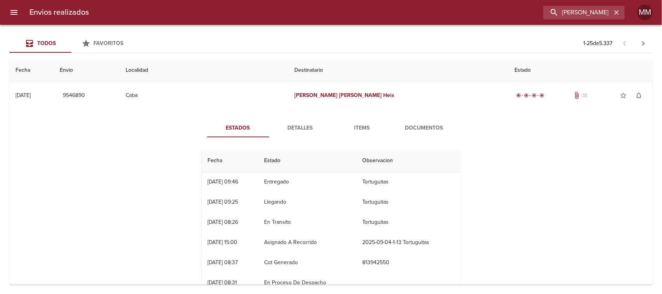
click at [284, 129] on span "Detalles" at bounding box center [300, 128] width 53 height 10
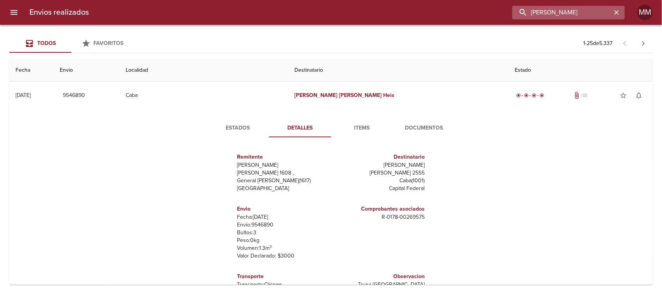
click at [603, 10] on input "[PERSON_NAME]" at bounding box center [561, 13] width 99 height 14
paste input "[PERSON_NAME]"
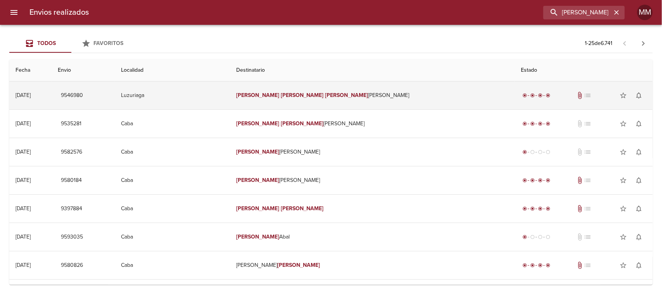
click at [337, 95] on em "[PERSON_NAME]" at bounding box center [346, 95] width 43 height 7
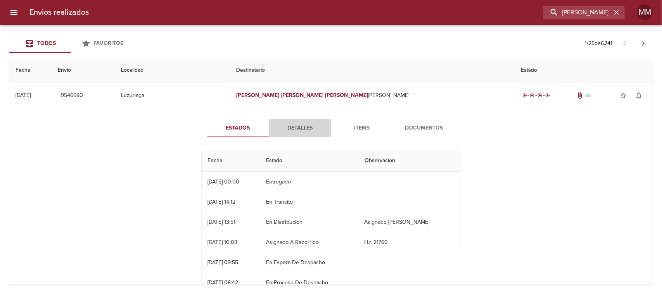
click at [295, 123] on span "Detalles" at bounding box center [300, 128] width 53 height 10
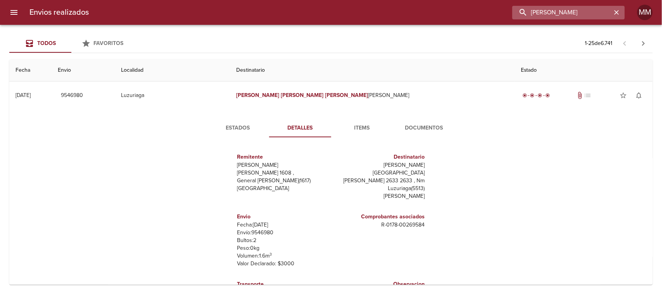
click at [574, 16] on input "[PERSON_NAME]" at bounding box center [561, 13] width 99 height 14
paste input "[PERSON_NAME]"
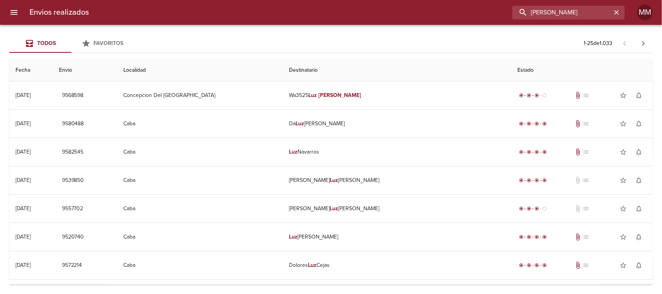
drag, startPoint x: 570, startPoint y: 12, endPoint x: 491, endPoint y: 12, distance: 79.5
click at [492, 12] on div "[PERSON_NAME]" at bounding box center [360, 13] width 530 height 14
paste input "[PERSON_NAME]"
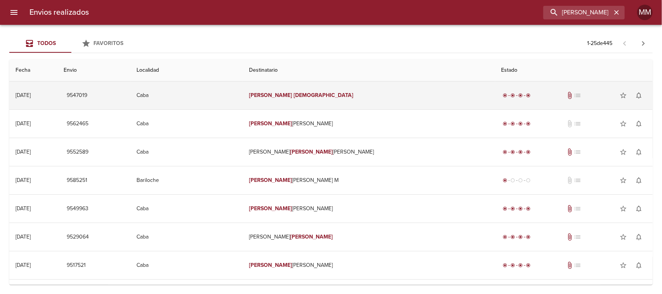
drag, startPoint x: 281, startPoint y: 94, endPoint x: 286, endPoint y: 92, distance: 5.4
click at [282, 94] on em "[PERSON_NAME]" at bounding box center [270, 95] width 43 height 7
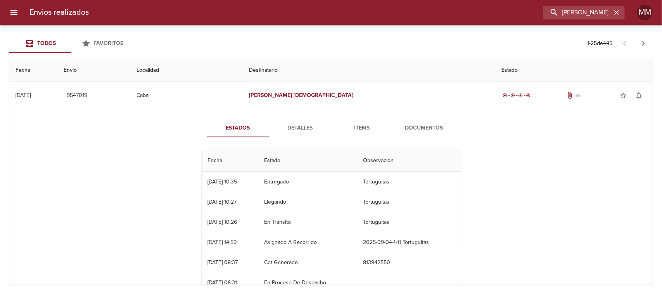
click at [302, 128] on span "Detalles" at bounding box center [300, 128] width 53 height 10
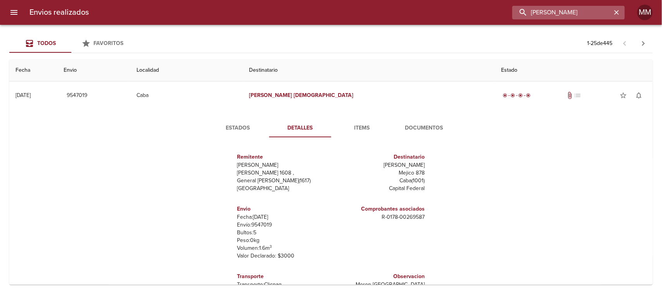
click at [595, 11] on input "[PERSON_NAME]" at bounding box center [561, 13] width 99 height 14
paste input "[PERSON_NAME]"
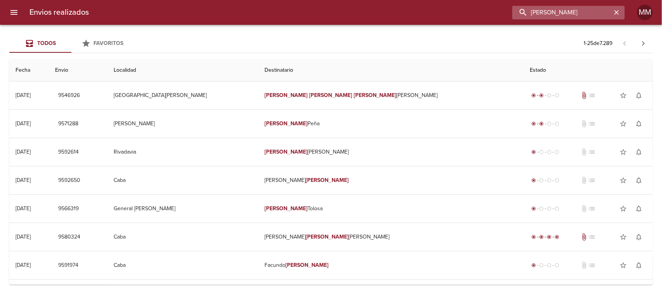
click at [541, 9] on input "[PERSON_NAME]" at bounding box center [561, 13] width 99 height 14
paste input "[PERSON_NAME]"
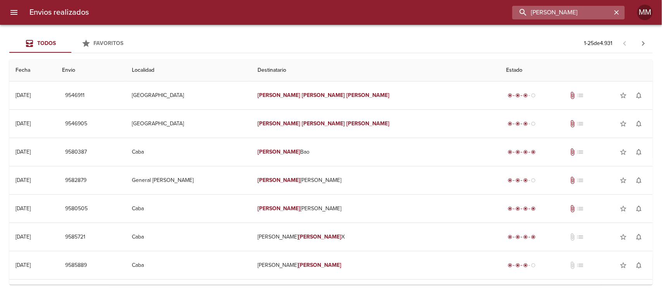
click at [539, 14] on input "[PERSON_NAME]" at bounding box center [561, 13] width 99 height 14
paste input "[PERSON_NAME]"
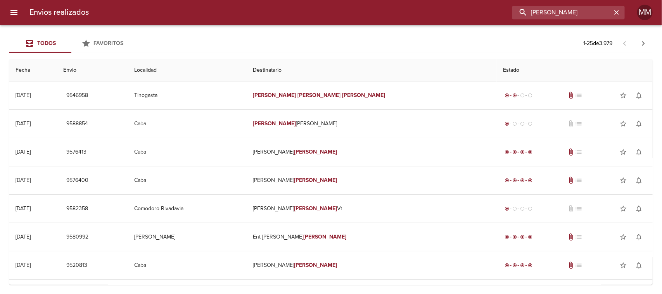
drag, startPoint x: 591, startPoint y: 12, endPoint x: 486, endPoint y: 14, distance: 105.5
click at [486, 14] on div "[PERSON_NAME]" at bounding box center [360, 13] width 530 height 14
paste input "[PERSON_NAME]"
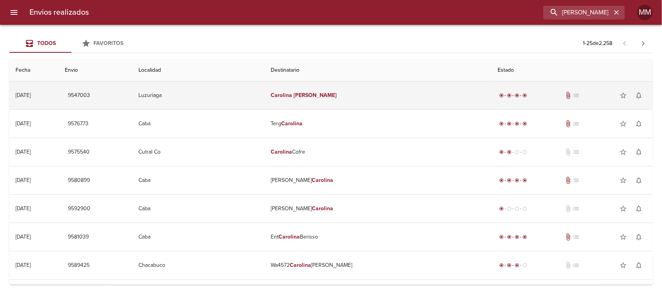
click at [329, 96] on td "[PERSON_NAME]" at bounding box center [378, 95] width 227 height 28
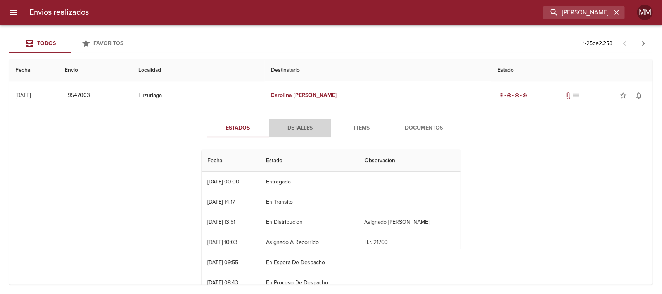
click at [284, 123] on span "Detalles" at bounding box center [300, 128] width 53 height 10
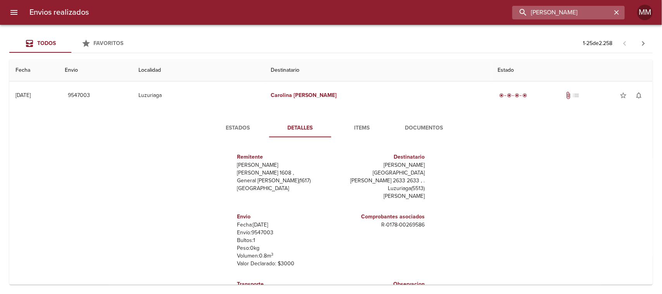
click at [593, 18] on input "[PERSON_NAME]" at bounding box center [561, 13] width 99 height 14
click at [592, 17] on input "[PERSON_NAME]" at bounding box center [561, 13] width 99 height 14
click at [592, 16] on input "[PERSON_NAME]" at bounding box center [561, 13] width 99 height 14
paste input "[PERSON_NAME]"
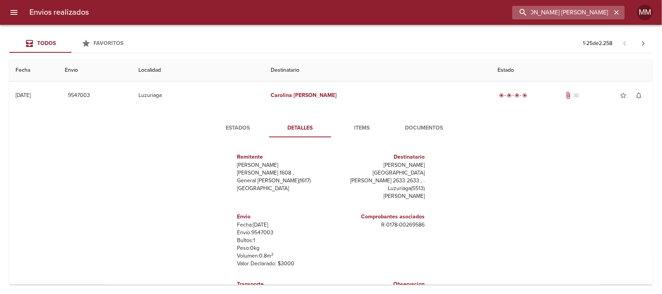
click at [565, 18] on input "[PERSON_NAME] [PERSON_NAME]" at bounding box center [561, 13] width 99 height 14
paste input "buscar"
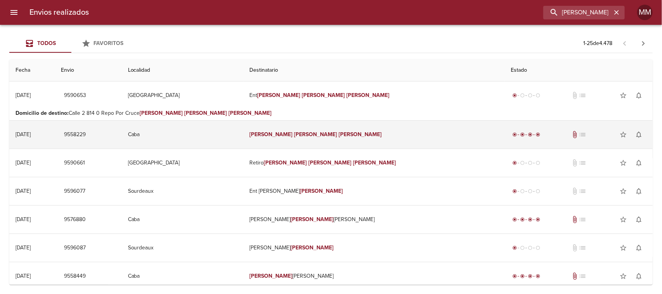
click at [293, 131] on em "[PERSON_NAME]" at bounding box center [271, 134] width 43 height 7
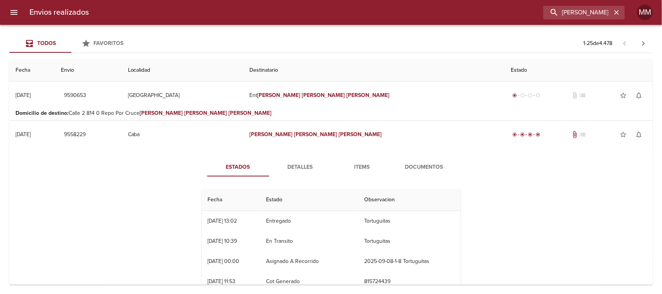
click at [305, 159] on button "Detalles" at bounding box center [300, 167] width 62 height 19
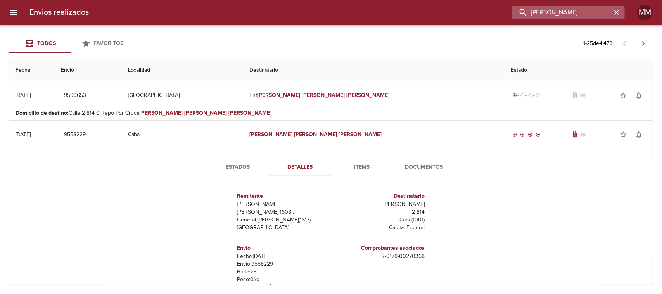
click at [590, 13] on input "[PERSON_NAME]" at bounding box center [561, 13] width 99 height 14
paste input "[PERSON_NAME]"
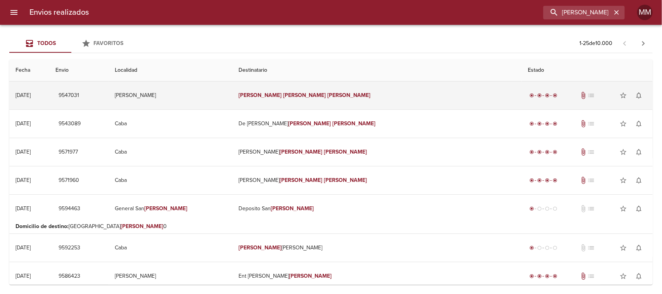
click at [327, 92] on td "[PERSON_NAME]" at bounding box center [376, 95] width 289 height 28
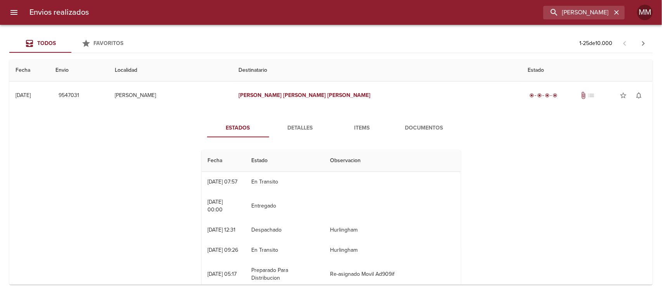
click at [296, 124] on span "Detalles" at bounding box center [300, 128] width 53 height 10
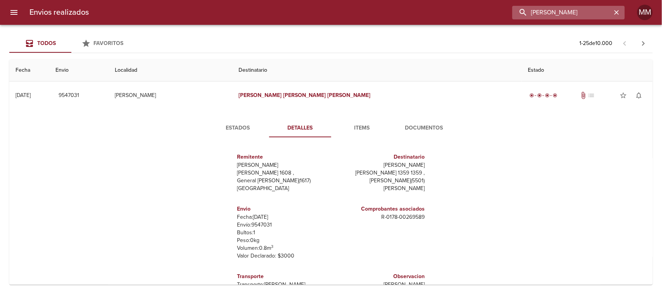
click at [590, 12] on input "[PERSON_NAME]" at bounding box center [561, 13] width 99 height 14
paste input "[PERSON_NAME]"
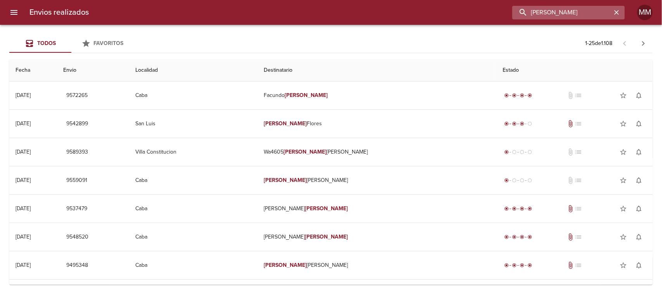
click at [578, 13] on input "[PERSON_NAME]" at bounding box center [561, 13] width 99 height 14
paste input "[PERSON_NAME]"
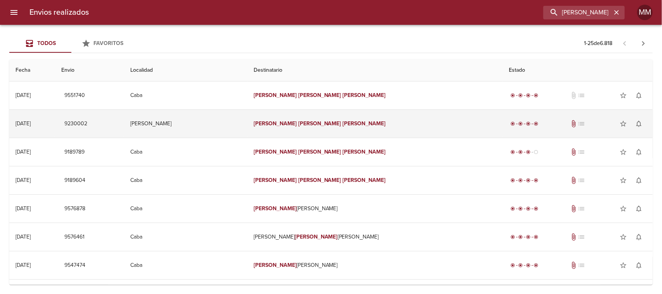
click at [334, 125] on em "[PERSON_NAME]" at bounding box center [319, 123] width 43 height 7
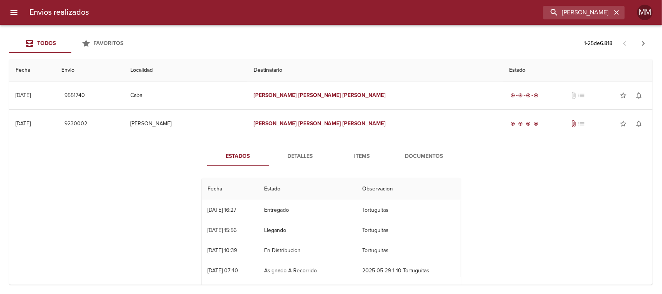
click at [302, 154] on span "Detalles" at bounding box center [300, 157] width 53 height 10
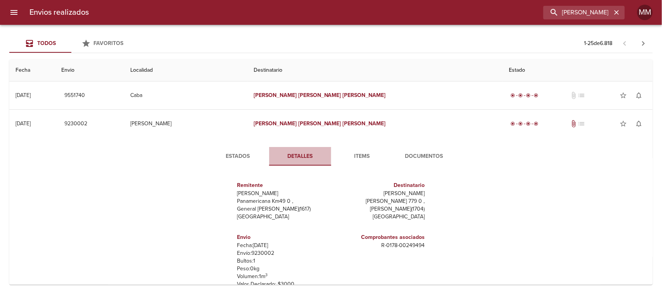
click at [305, 158] on span "Detalles" at bounding box center [300, 157] width 53 height 10
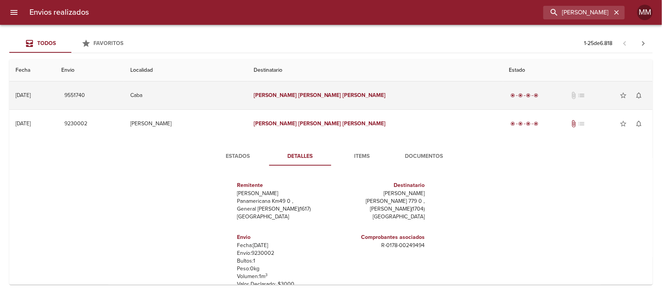
click at [297, 98] on em "[PERSON_NAME]" at bounding box center [275, 95] width 43 height 7
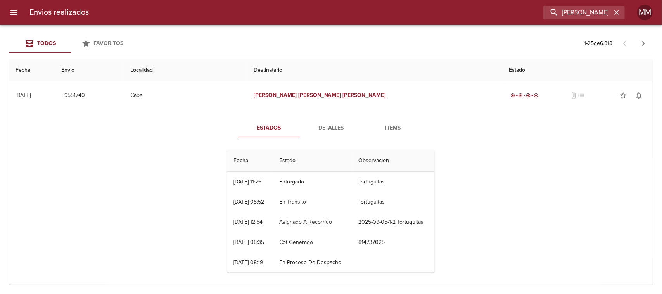
click at [322, 127] on span "Detalles" at bounding box center [331, 128] width 53 height 10
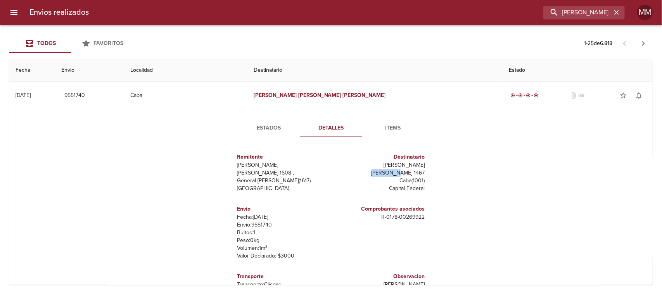
drag, startPoint x: 398, startPoint y: 173, endPoint x: 425, endPoint y: 176, distance: 27.2
click at [425, 176] on div "Remitente [PERSON_NAME] [PERSON_NAME] 1608 , General [PERSON_NAME] ( 1617 ) [GE…" at bounding box center [331, 220] width 214 height 155
click at [573, 9] on input "[PERSON_NAME]" at bounding box center [561, 13] width 99 height 14
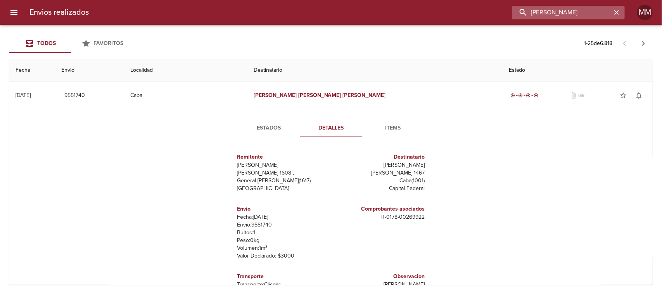
paste input "[PERSON_NAME]"
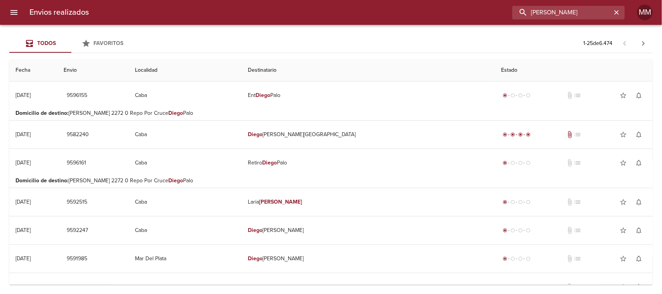
drag, startPoint x: 596, startPoint y: 14, endPoint x: 479, endPoint y: 18, distance: 116.8
click at [479, 18] on div "[PERSON_NAME]" at bounding box center [360, 13] width 530 height 14
paste input "[PERSON_NAME]"
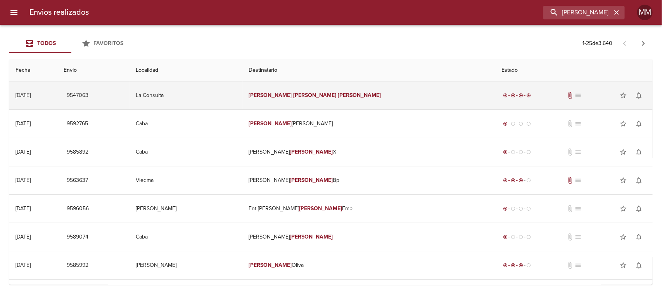
click at [329, 97] on em "[PERSON_NAME]" at bounding box center [314, 95] width 43 height 7
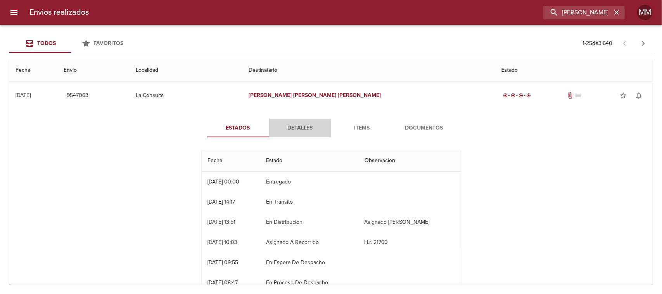
click at [299, 125] on span "Detalles" at bounding box center [300, 128] width 53 height 10
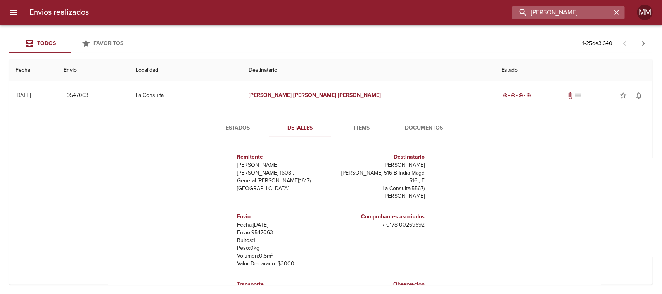
click at [570, 14] on input "[PERSON_NAME]" at bounding box center [561, 13] width 99 height 14
paste input "[PERSON_NAME]"
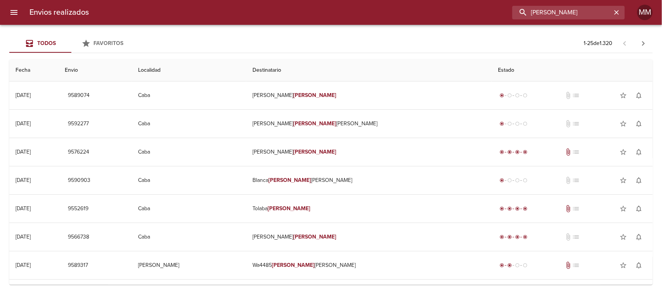
drag, startPoint x: 576, startPoint y: 16, endPoint x: 503, endPoint y: 8, distance: 73.3
click at [505, 9] on div "[PERSON_NAME]" at bounding box center [360, 13] width 530 height 14
paste input "[PERSON_NAME]"
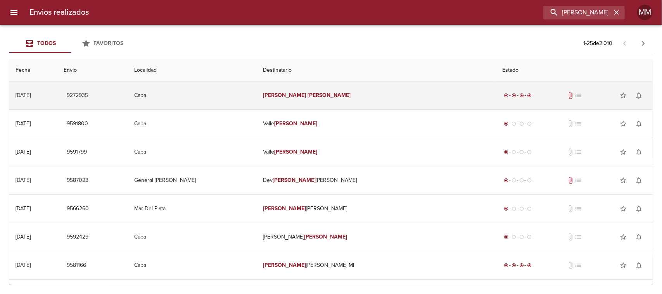
click at [330, 89] on td "[PERSON_NAME]" at bounding box center [376, 95] width 239 height 28
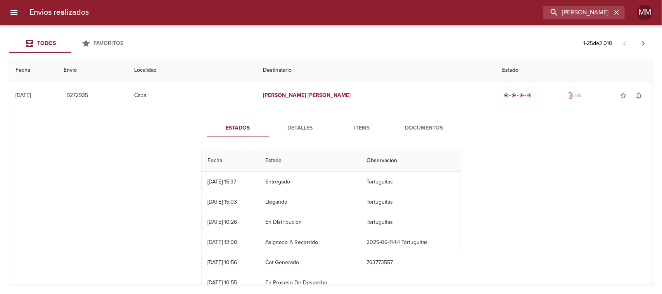
click at [293, 121] on button "Detalles" at bounding box center [300, 128] width 62 height 19
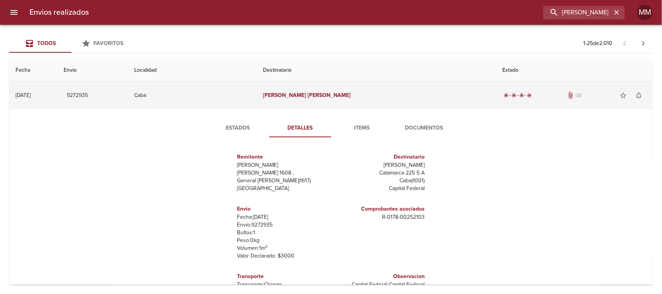
click at [307, 100] on td "[PERSON_NAME]" at bounding box center [376, 95] width 239 height 28
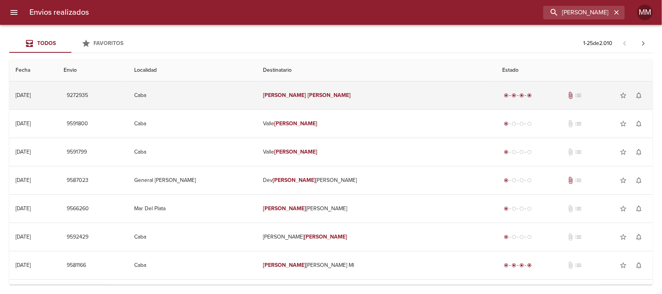
click at [319, 94] on em "[PERSON_NAME]" at bounding box center [329, 95] width 43 height 7
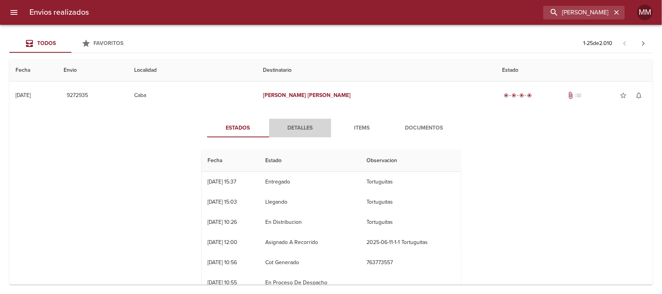
click at [304, 125] on span "Detalles" at bounding box center [300, 128] width 53 height 10
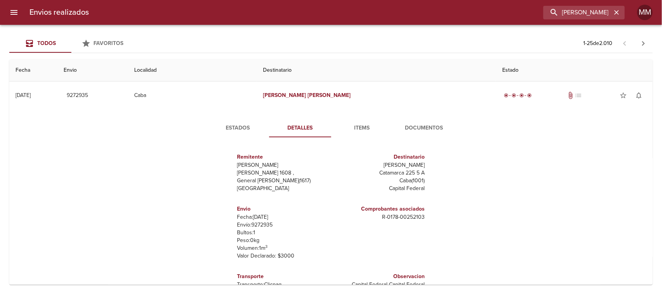
click at [388, 171] on p "Catamarca 225 5 A" at bounding box center [379, 173] width 91 height 8
drag, startPoint x: 376, startPoint y: 169, endPoint x: 428, endPoint y: 171, distance: 51.6
click at [428, 171] on div "Remitente Wamaro Tortuguitas Raul [STREET_ADDRESS][PERSON_NAME] Destinatario [P…" at bounding box center [331, 220] width 265 height 154
click at [431, 175] on div "Remitente Wamaro Tortuguitas Raul [STREET_ADDRESS][PERSON_NAME] Destinatario [P…" at bounding box center [331, 220] width 265 height 154
click at [242, 132] on span "Estados" at bounding box center [238, 128] width 53 height 10
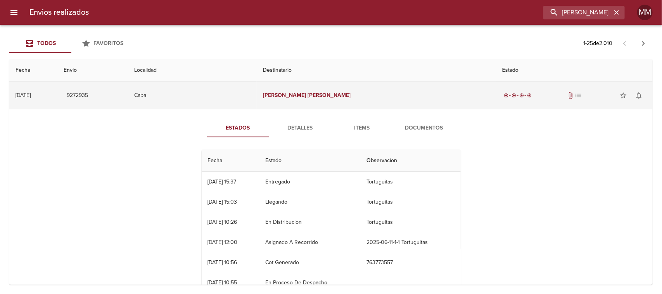
click at [338, 95] on td "[PERSON_NAME]" at bounding box center [376, 95] width 239 height 28
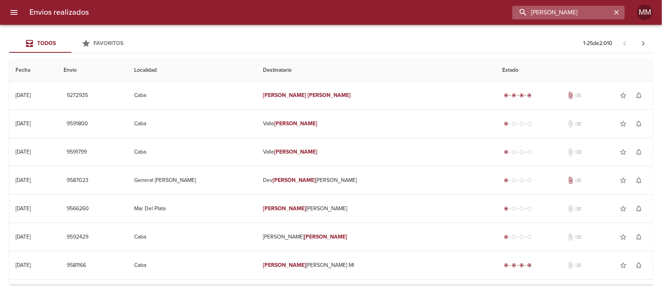
click at [574, 10] on input "[PERSON_NAME]" at bounding box center [561, 13] width 99 height 14
click at [558, 12] on input "[PERSON_NAME]" at bounding box center [561, 13] width 99 height 14
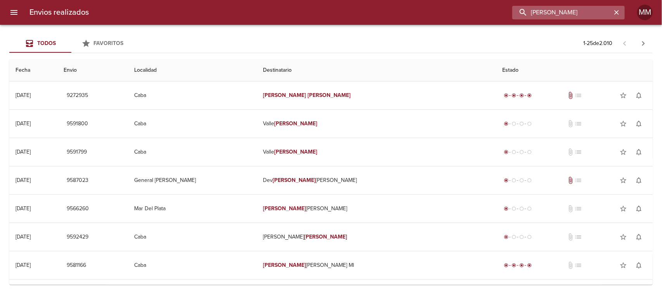
paste input "[PERSON_NAME]"
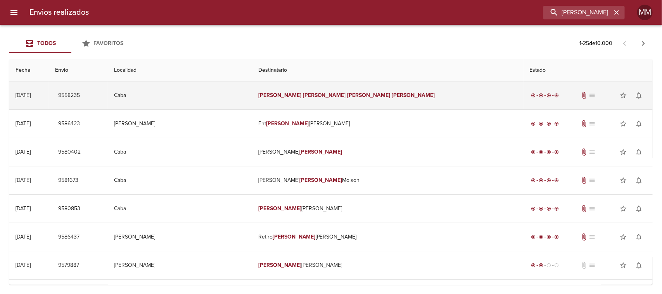
click at [347, 93] on em "[PERSON_NAME]" at bounding box center [368, 95] width 43 height 7
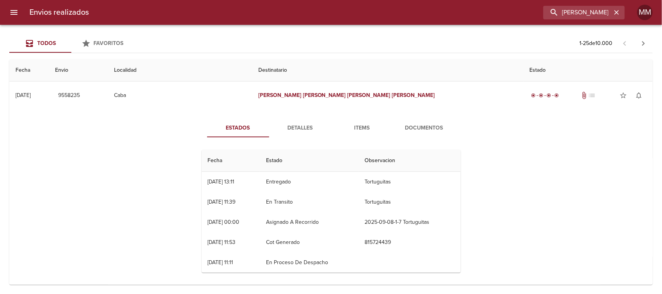
click at [293, 123] on span "Detalles" at bounding box center [300, 128] width 53 height 10
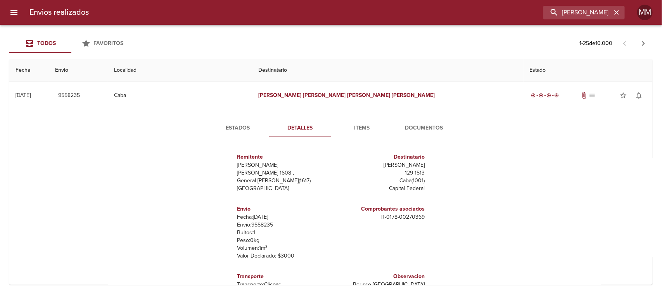
click at [238, 130] on span "Estados" at bounding box center [238, 128] width 53 height 10
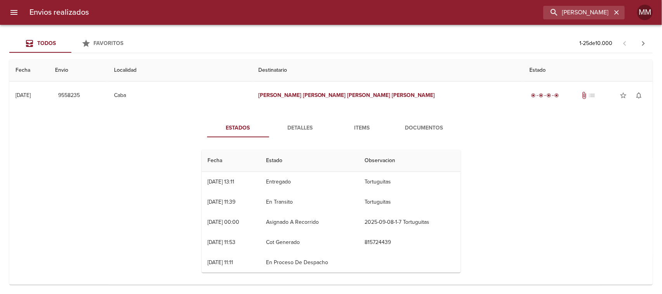
click at [292, 127] on span "Detalles" at bounding box center [300, 128] width 53 height 10
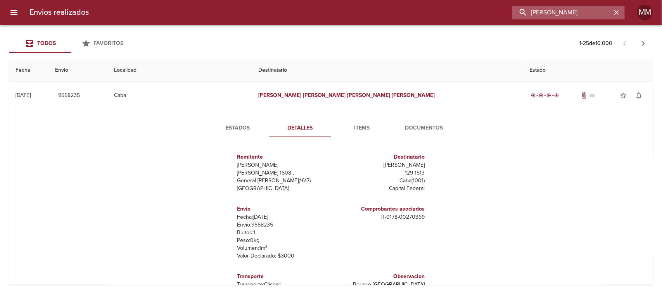
click at [596, 14] on input "[PERSON_NAME]" at bounding box center [561, 13] width 99 height 14
paste input "[PERSON_NAME]"
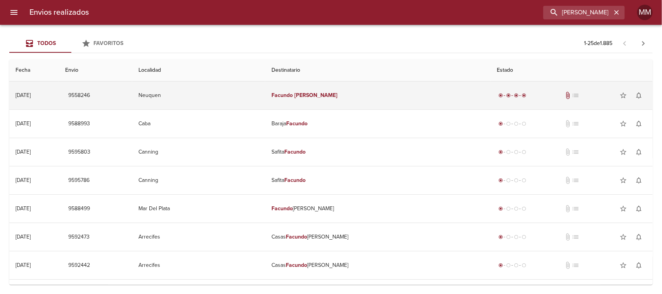
click at [347, 96] on td "[PERSON_NAME]" at bounding box center [377, 95] width 225 height 28
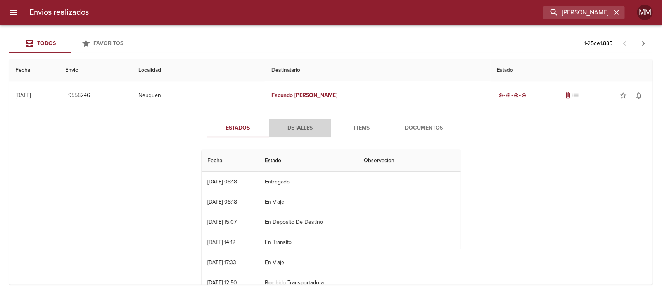
click at [294, 128] on span "Detalles" at bounding box center [300, 128] width 53 height 10
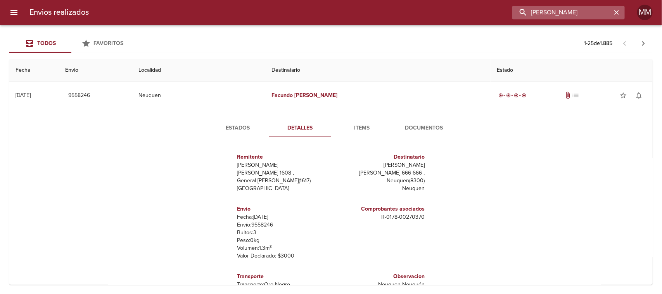
click at [567, 16] on input "[PERSON_NAME]" at bounding box center [561, 13] width 99 height 14
click at [567, 15] on input "[PERSON_NAME]" at bounding box center [561, 13] width 99 height 14
paste input "[PERSON_NAME]"
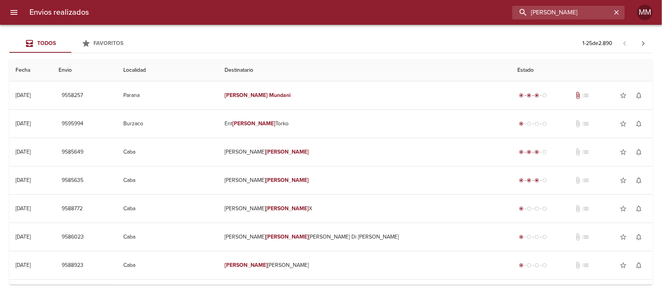
drag, startPoint x: 592, startPoint y: 10, endPoint x: 495, endPoint y: 11, distance: 97.3
click at [495, 11] on div "[PERSON_NAME]" at bounding box center [360, 13] width 530 height 14
paste input "[PERSON_NAME]"
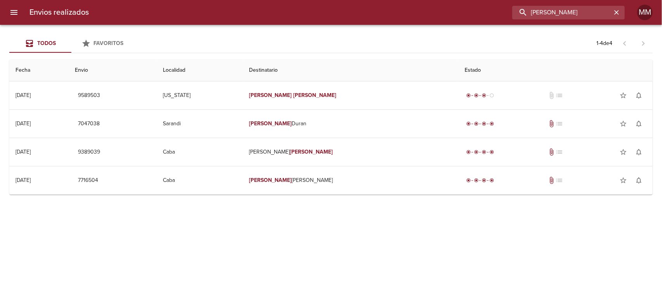
drag, startPoint x: 580, startPoint y: 11, endPoint x: 390, endPoint y: 16, distance: 190.1
click at [391, 16] on div "[PERSON_NAME]" at bounding box center [360, 13] width 530 height 14
paste input "[PERSON_NAME]"
type input "[PERSON_NAME]"
